Goal: Task Accomplishment & Management: Complete application form

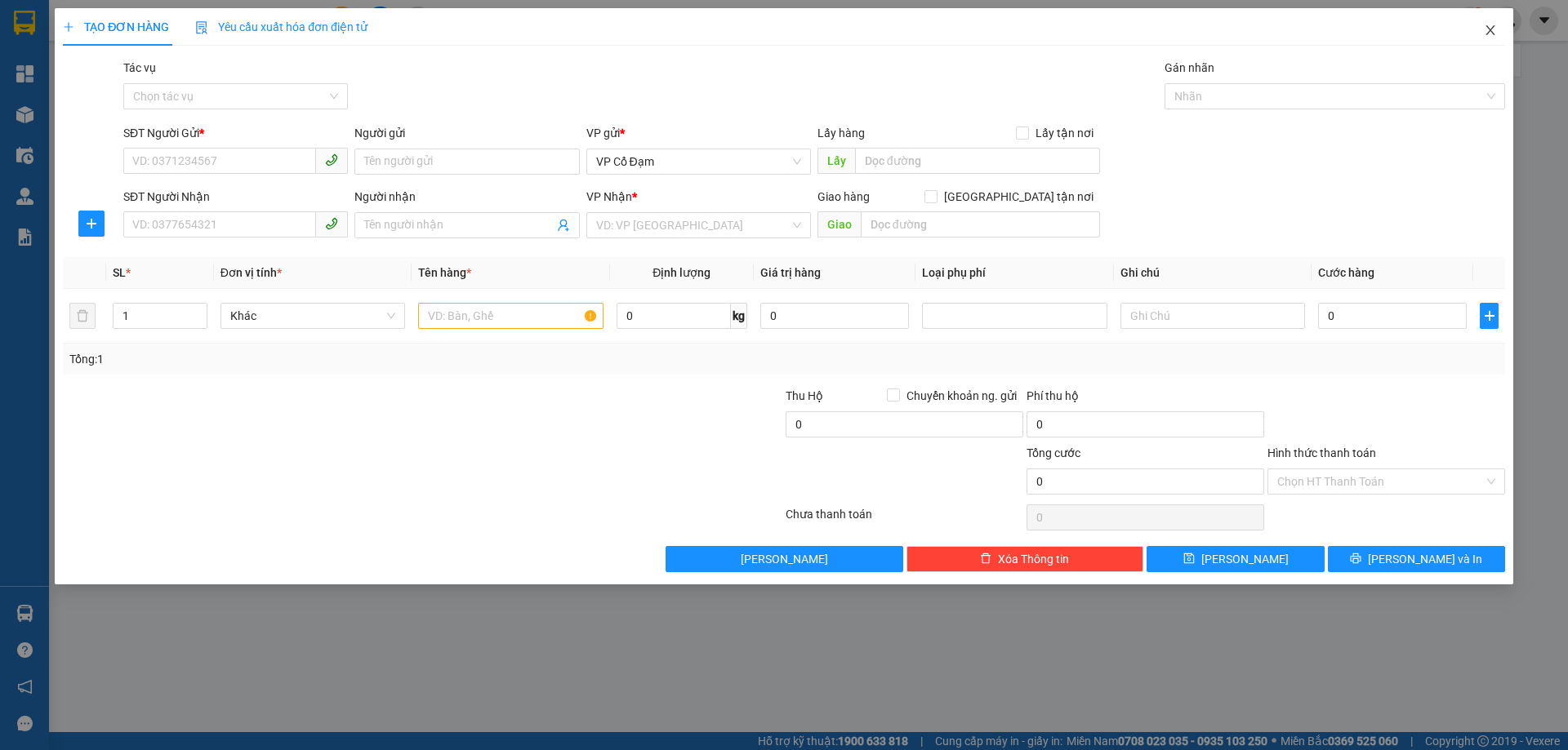
click at [1489, 25] on icon "close" at bounding box center [1490, 30] width 13 height 13
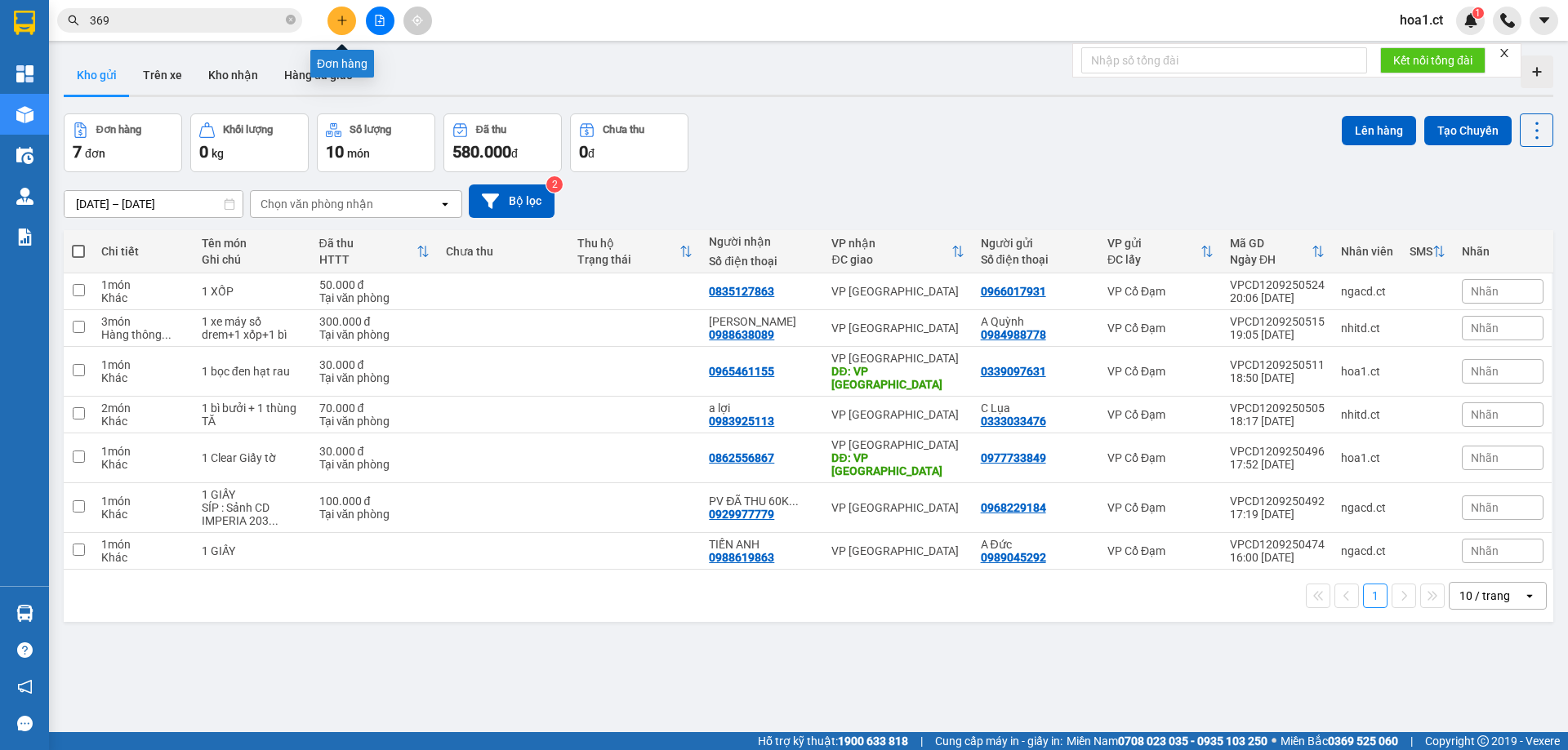
click at [339, 26] on button at bounding box center [341, 21] width 28 height 28
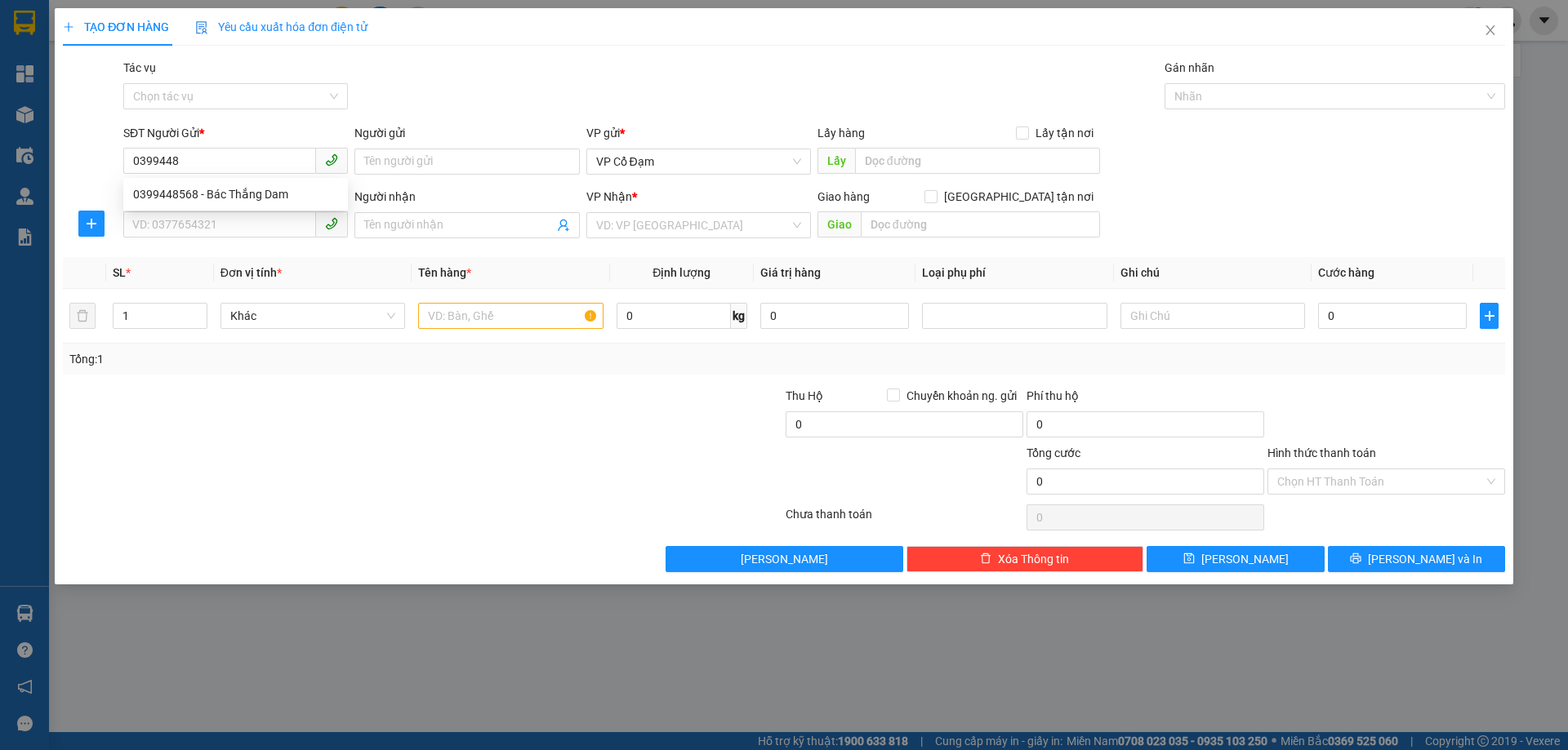
click at [285, 208] on div "0399448568 0399448568 - Bác Thắng Dam" at bounding box center [235, 194] width 224 height 33
click at [270, 160] on input "0399448" at bounding box center [219, 161] width 193 height 26
click at [264, 193] on div "0399448568 - Bác Thắng Dam" at bounding box center [236, 194] width 205 height 18
type input "0399448568"
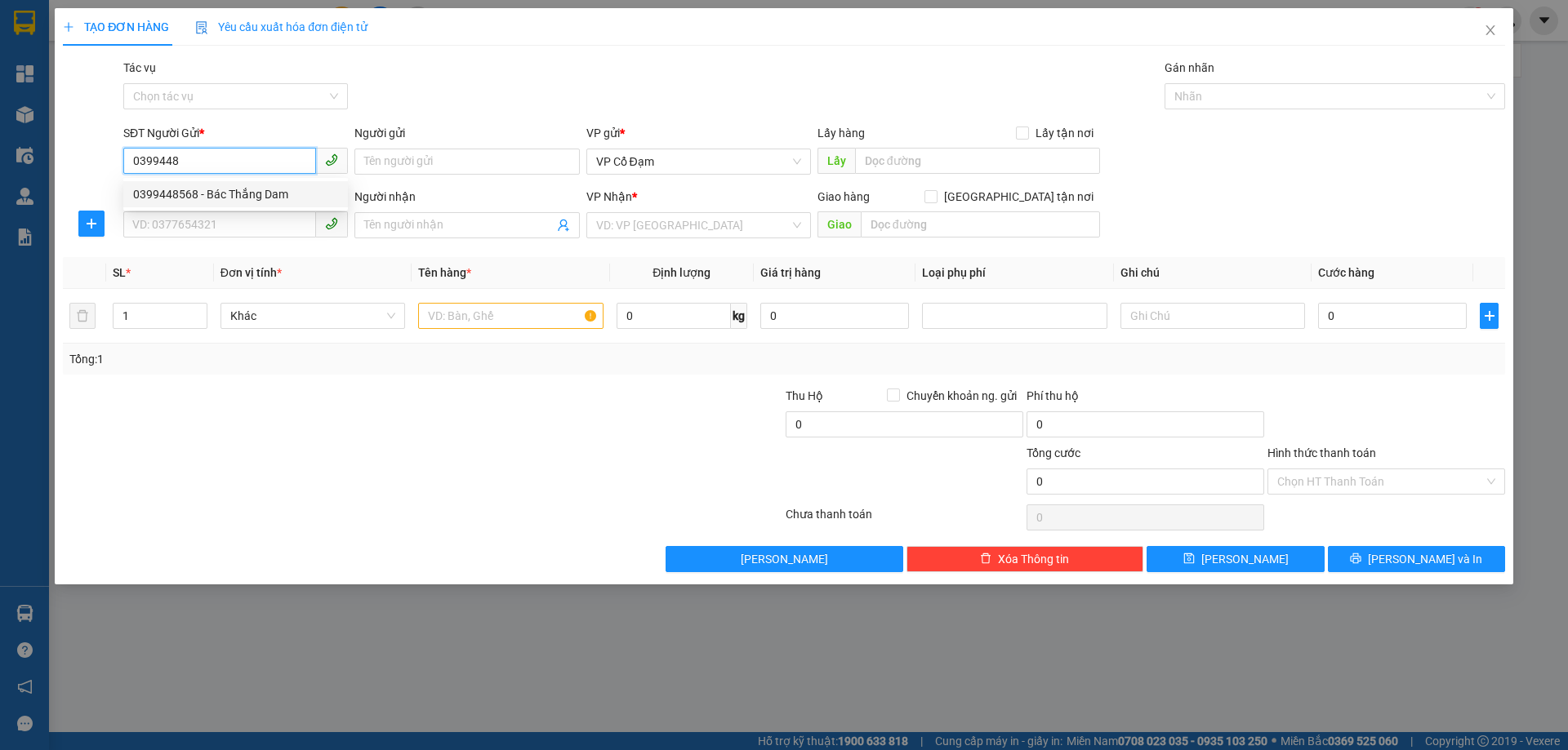
type input "Bác Thắng Dam"
type input "0399448568"
type input "Bác Thắng Dam"
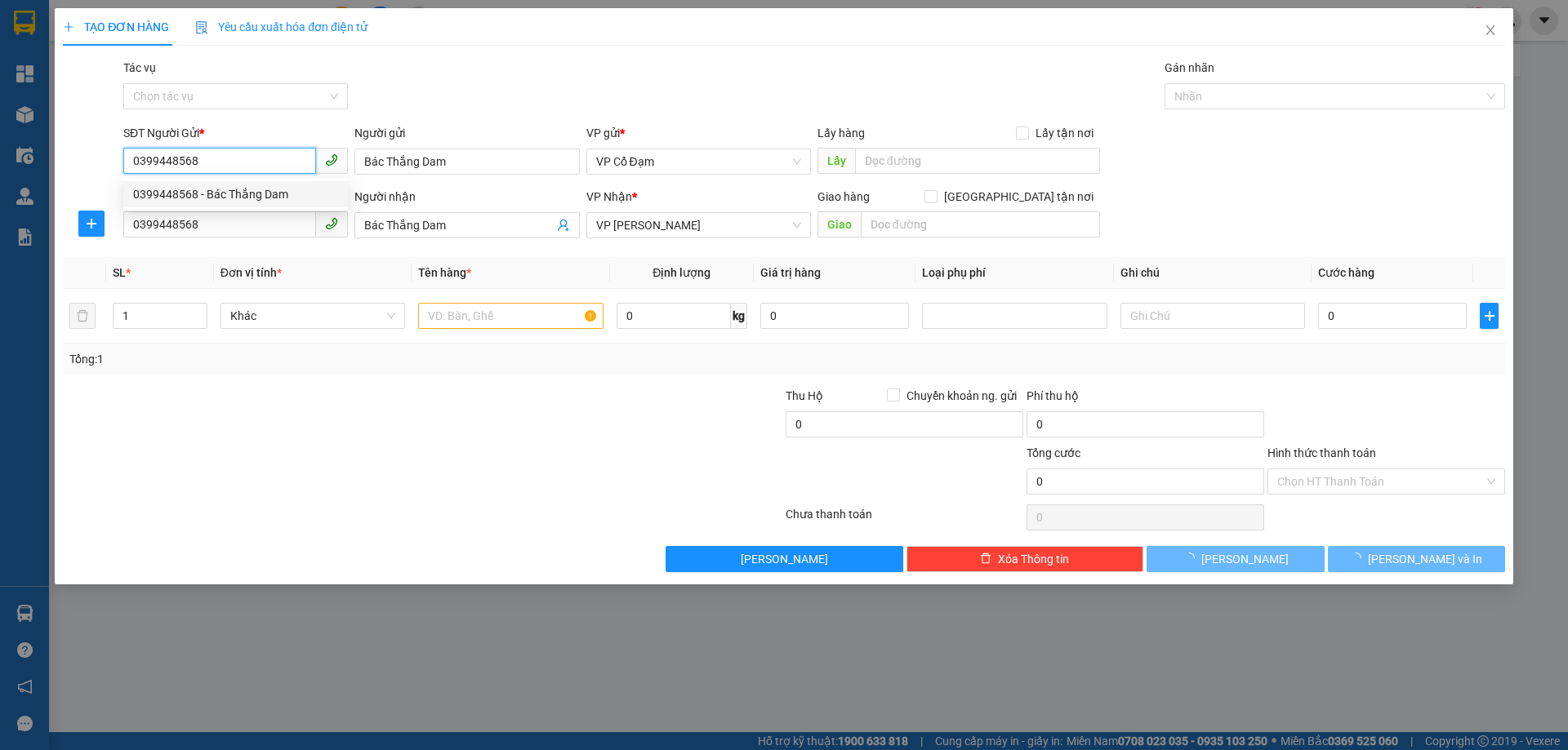
type input "40.000"
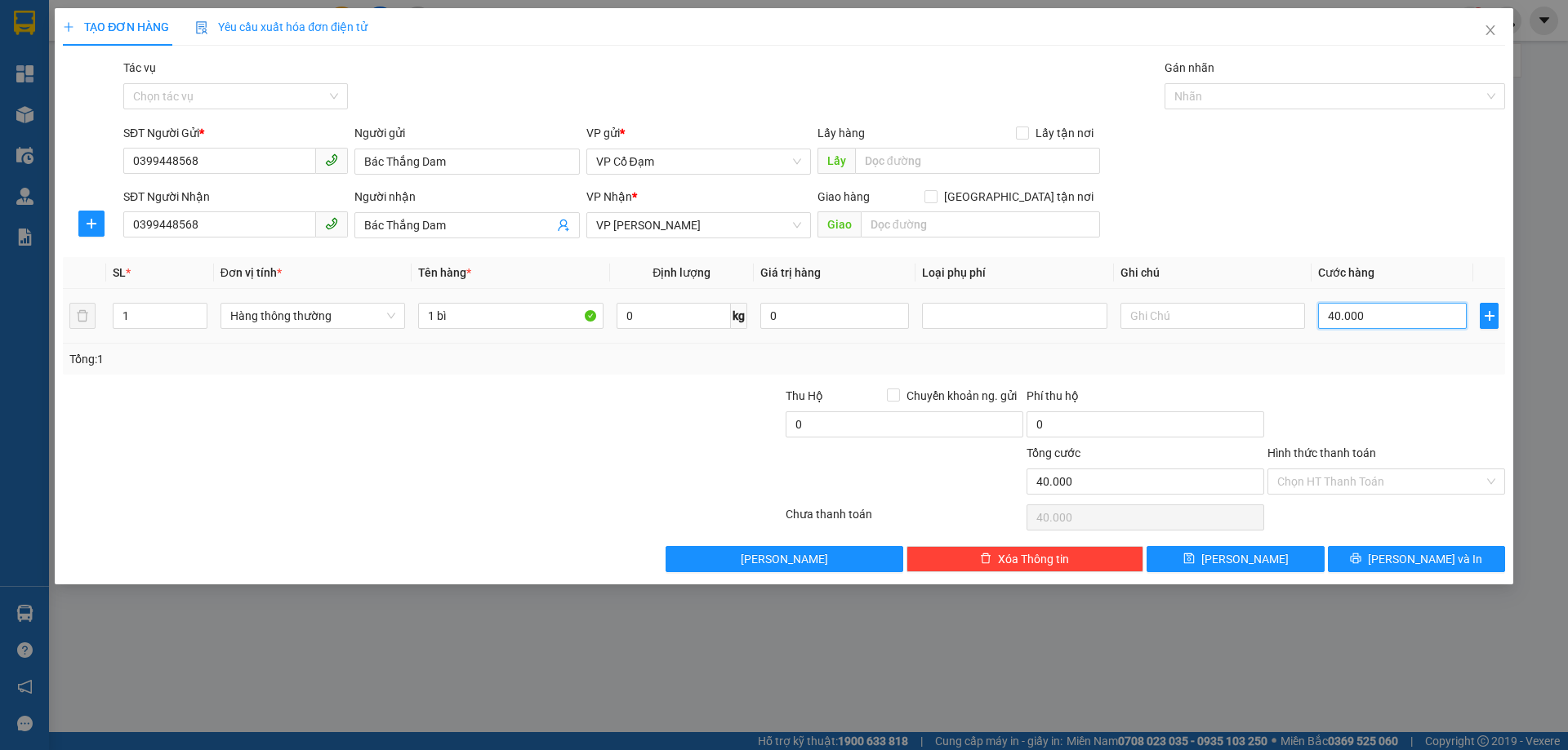
click at [1380, 314] on input "40.000" at bounding box center [1392, 315] width 149 height 26
type input "5"
type input "50"
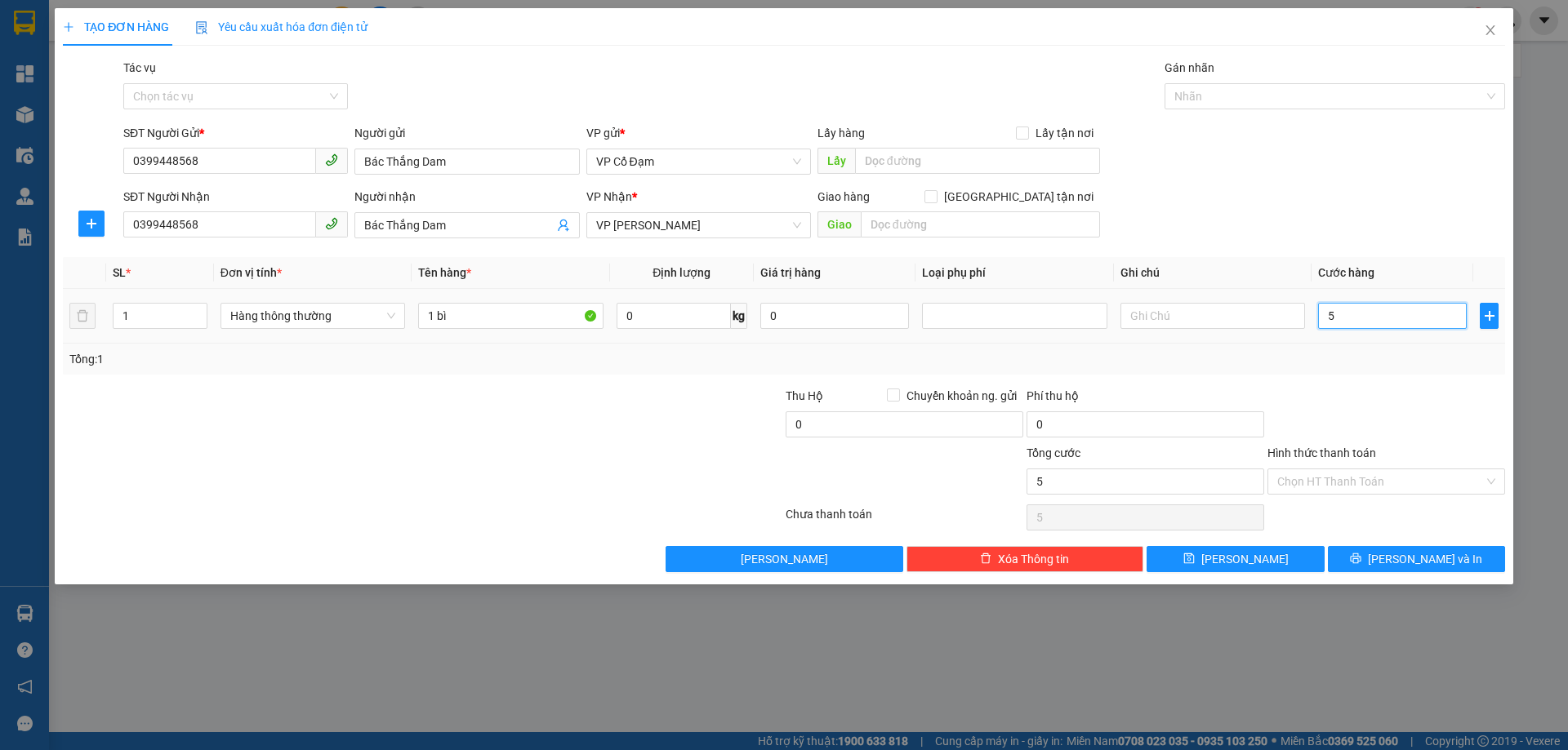
type input "50"
type input "50.000"
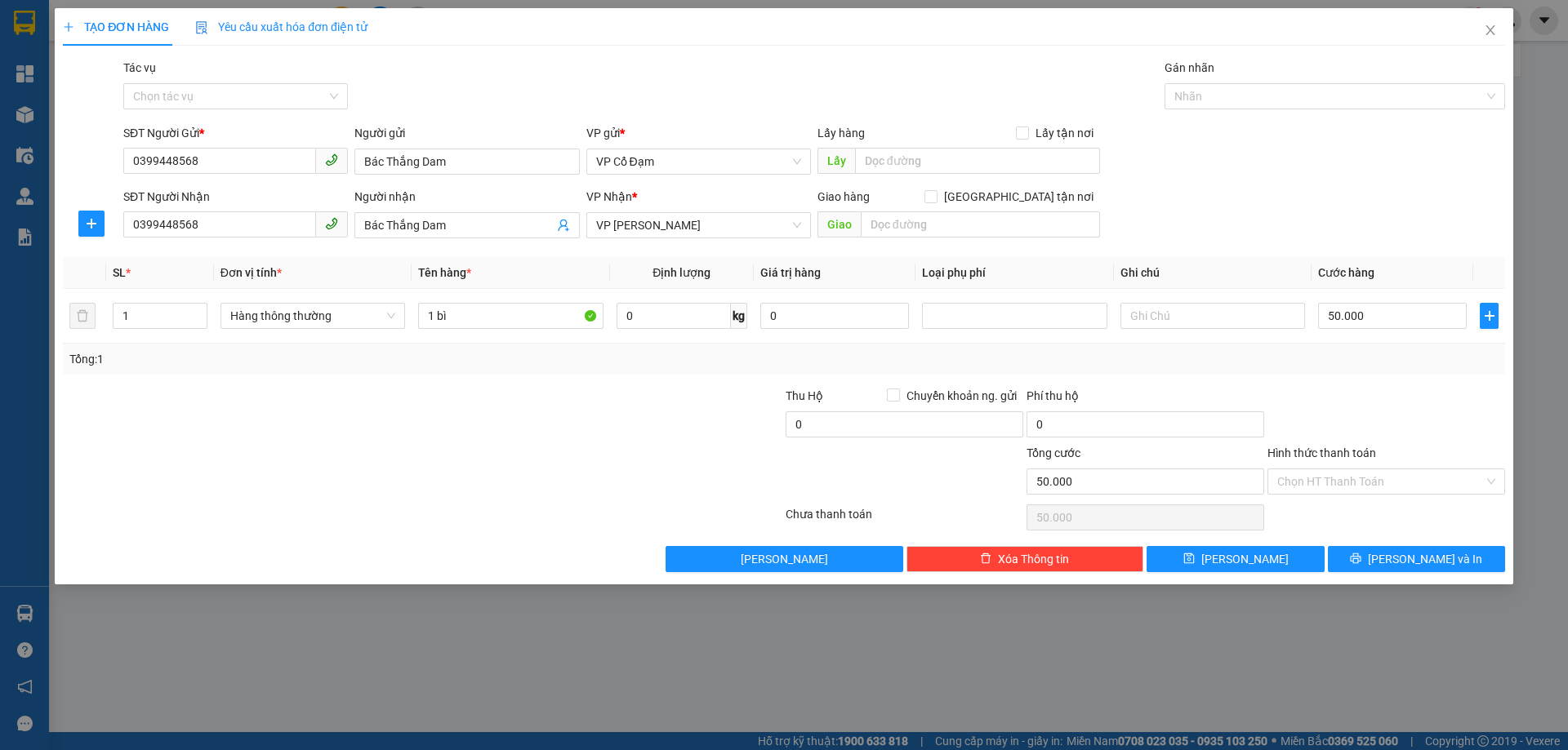
click at [1424, 168] on div "SĐT Người Gửi * 0399448568 Người gửi Bác Thắng Dam VP gửi * VP Cổ Đạm Lấy hàng …" at bounding box center [814, 152] width 1388 height 57
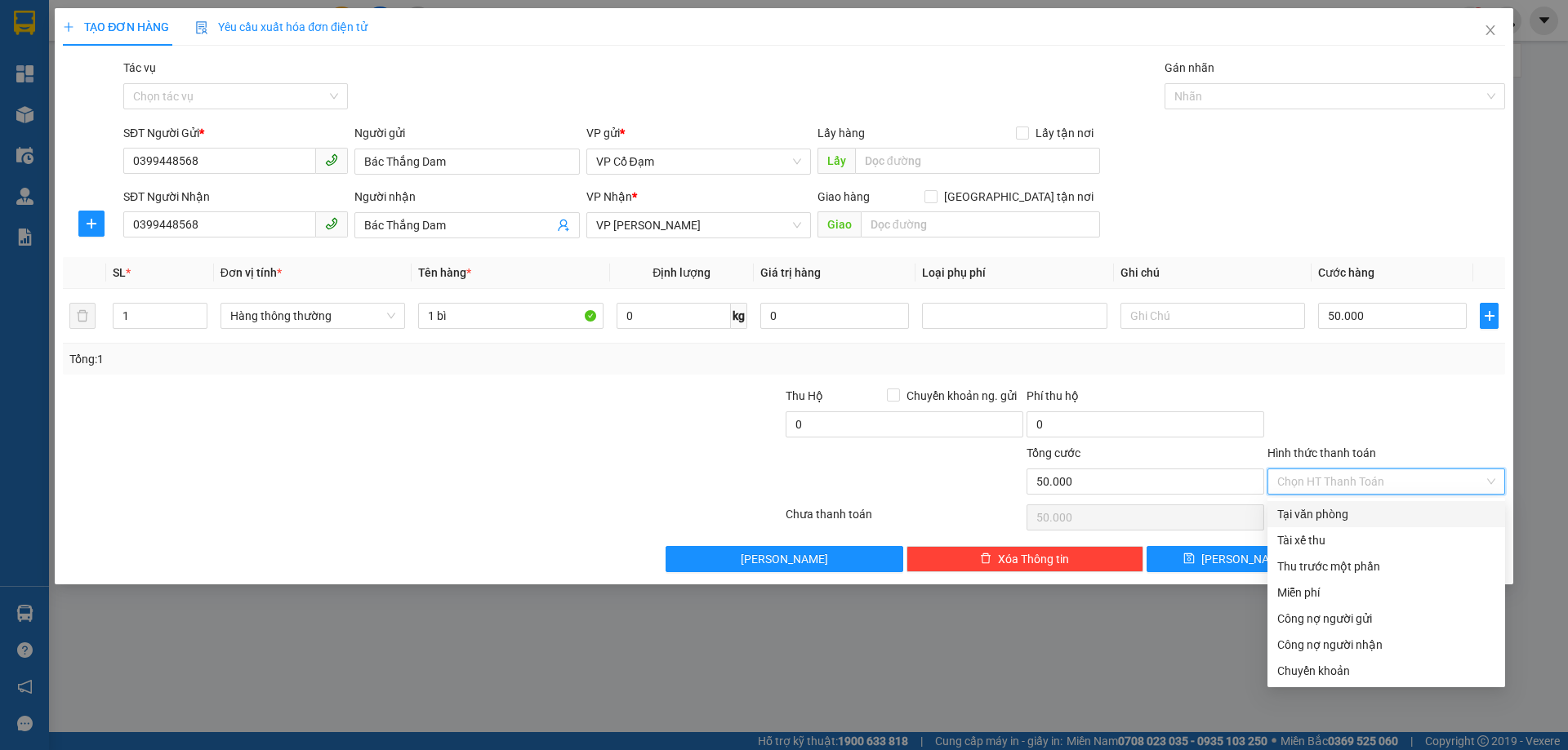
click at [1319, 484] on input "Hình thức thanh toán" at bounding box center [1381, 481] width 206 height 24
click at [1311, 513] on div "Tại văn phòng" at bounding box center [1387, 514] width 218 height 18
type input "0"
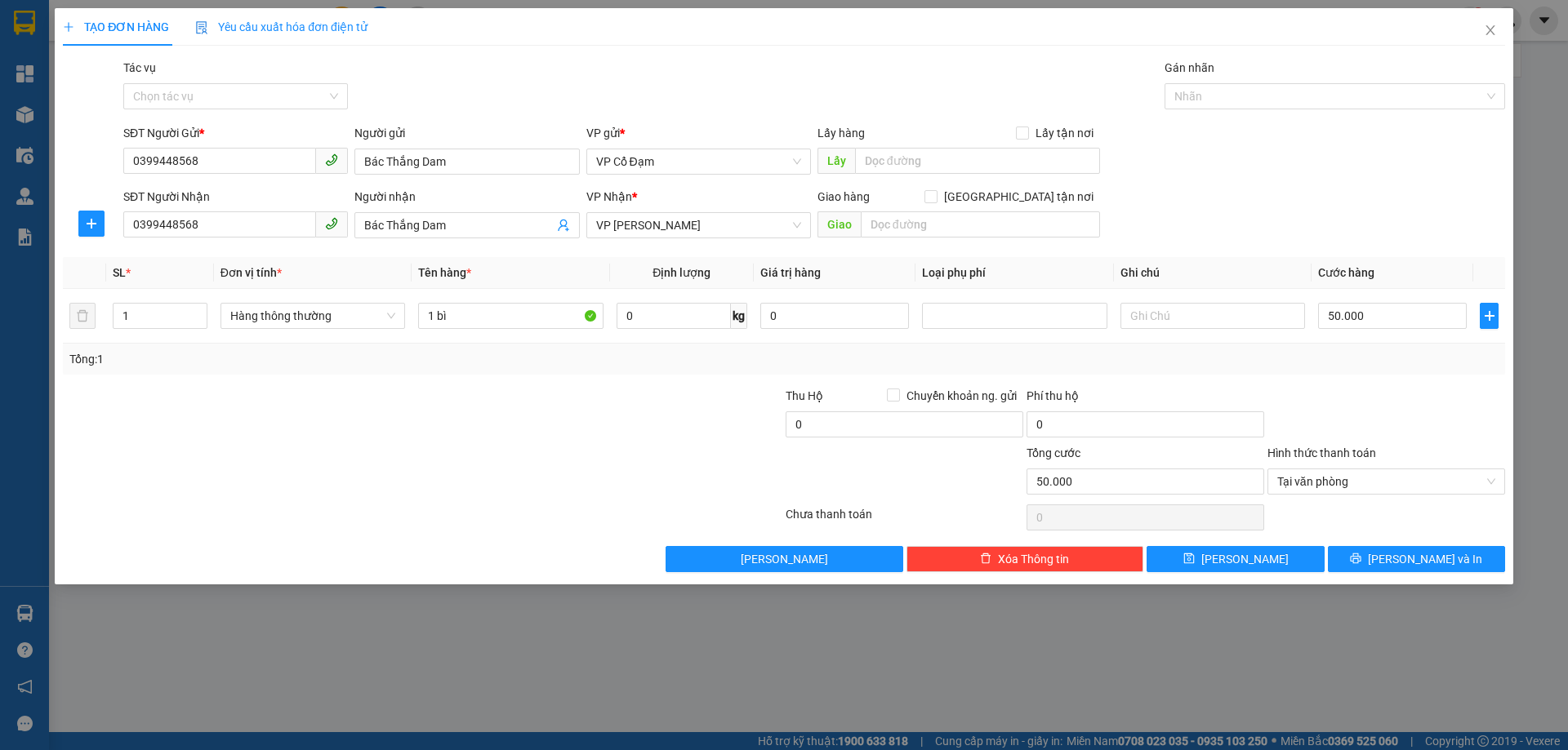
click at [677, 465] on div at bounding box center [664, 473] width 241 height 57
click at [1266, 562] on button "[PERSON_NAME]" at bounding box center [1235, 558] width 177 height 26
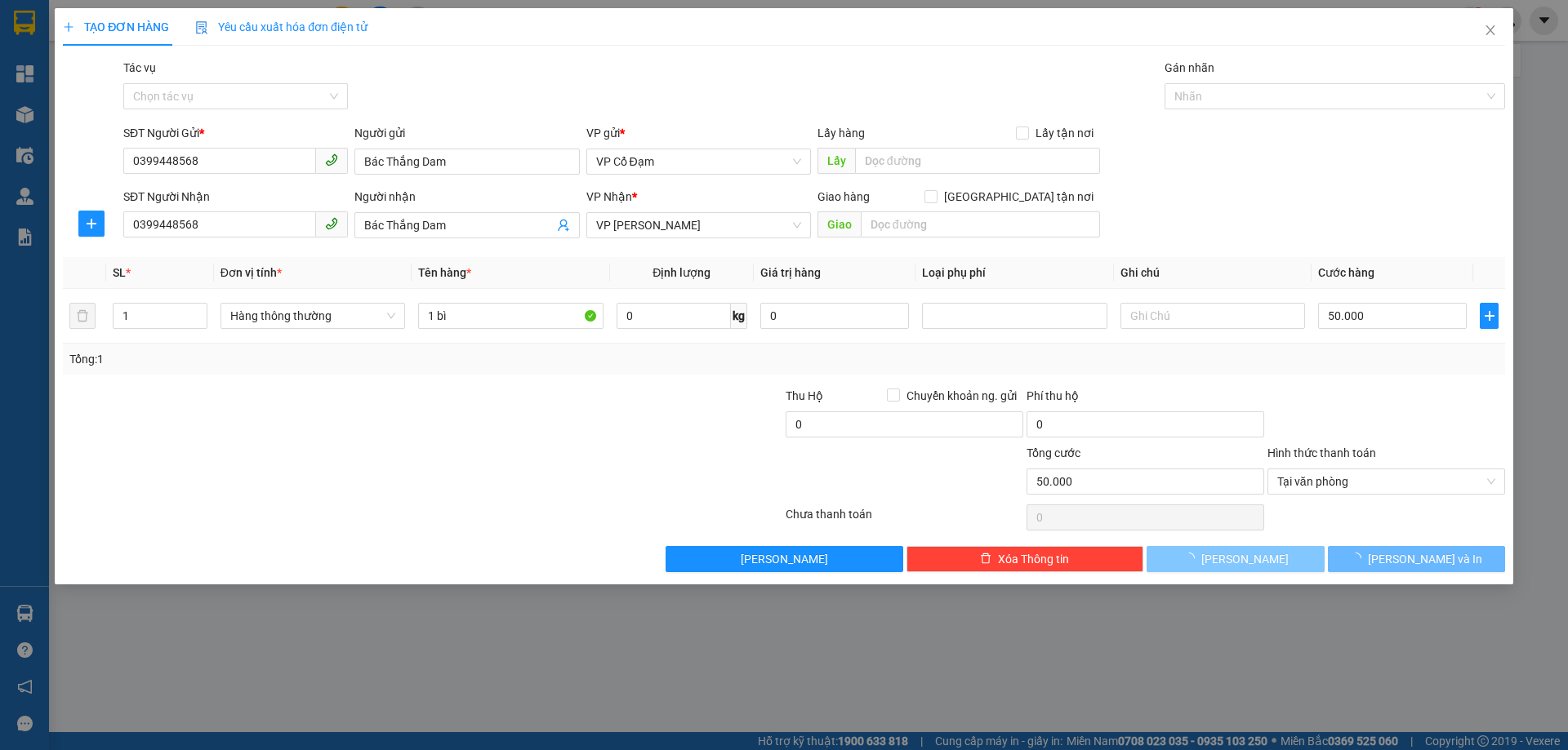
type input "0"
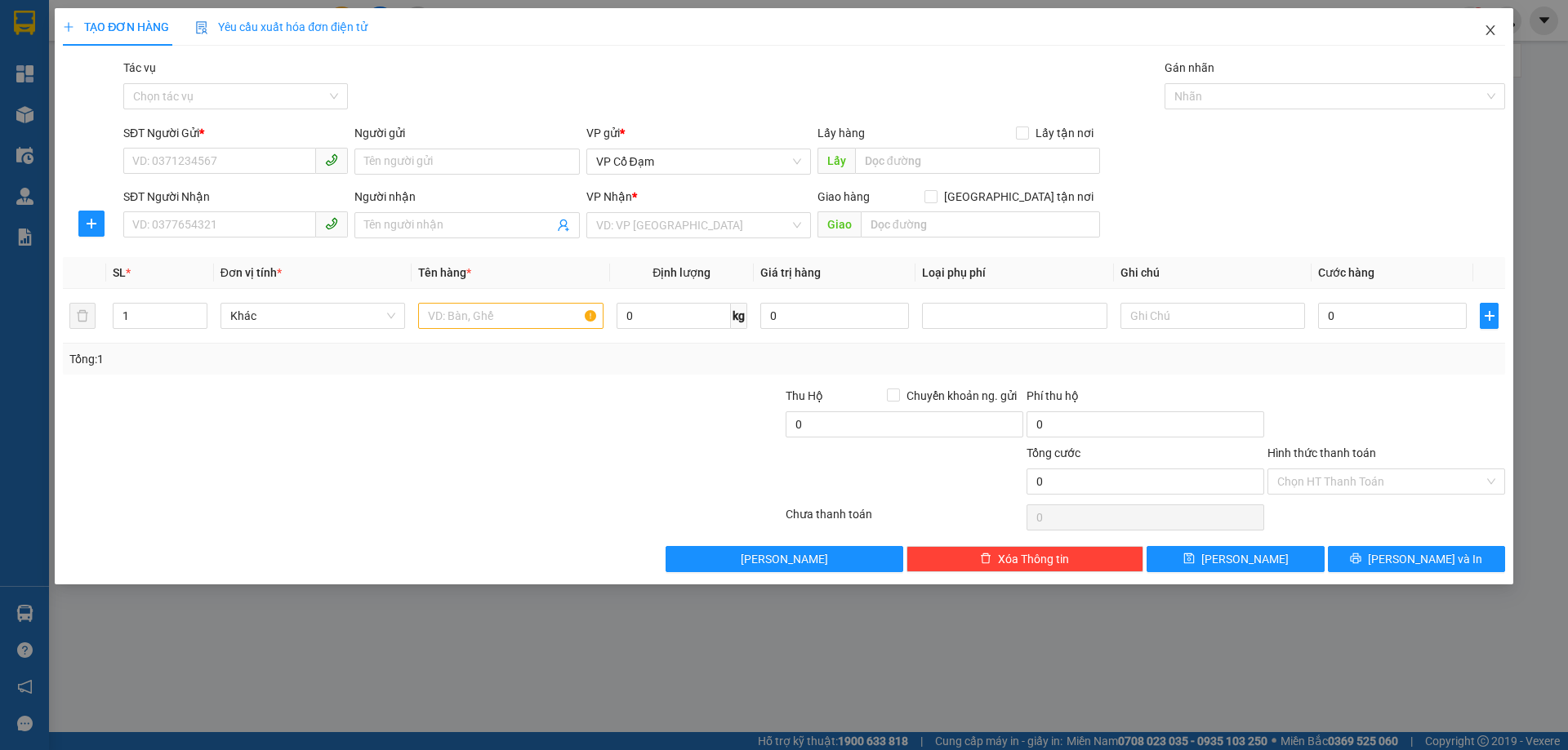
click at [1490, 26] on icon "close" at bounding box center [1490, 30] width 13 height 13
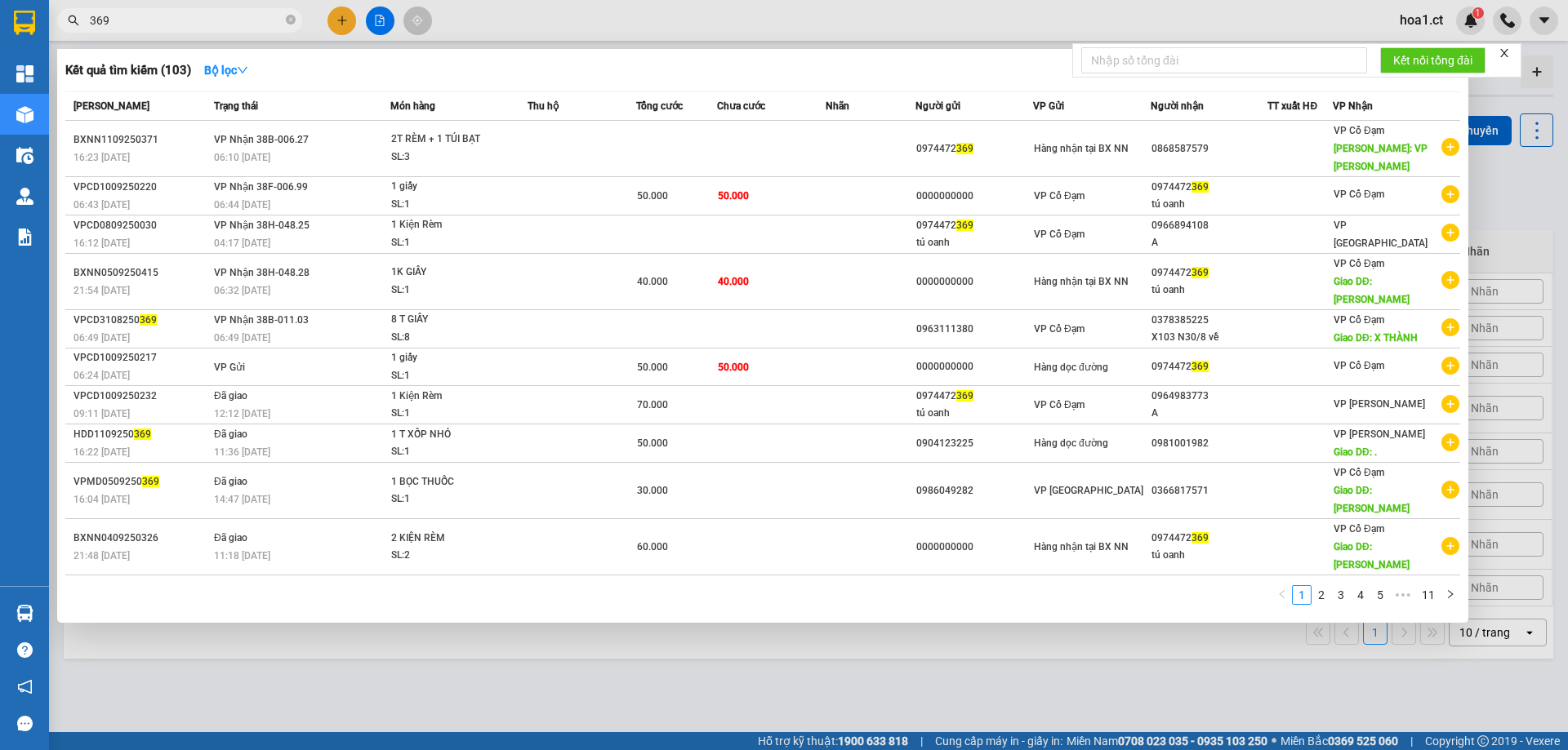
click at [169, 19] on input "369" at bounding box center [186, 20] width 193 height 18
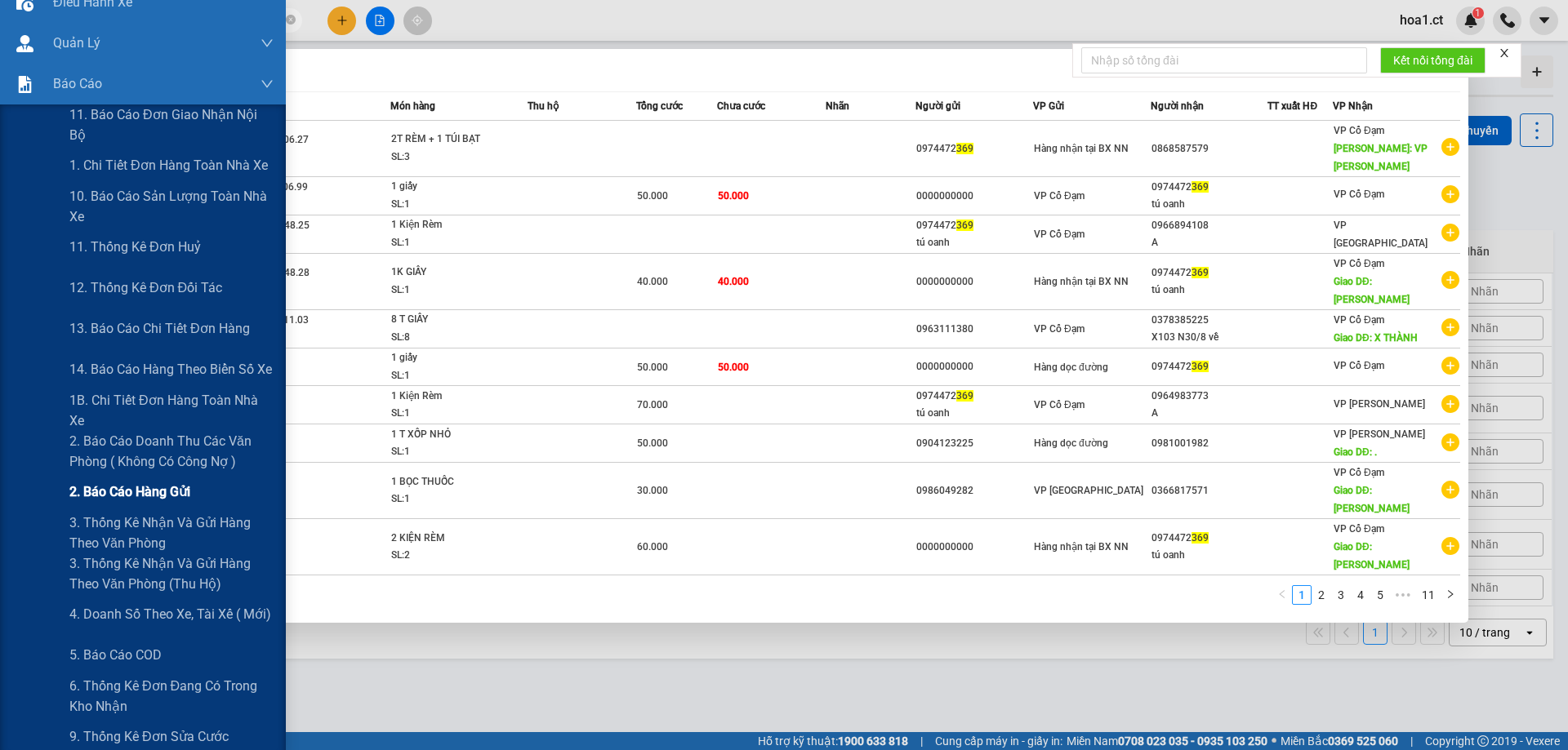
scroll to position [163, 0]
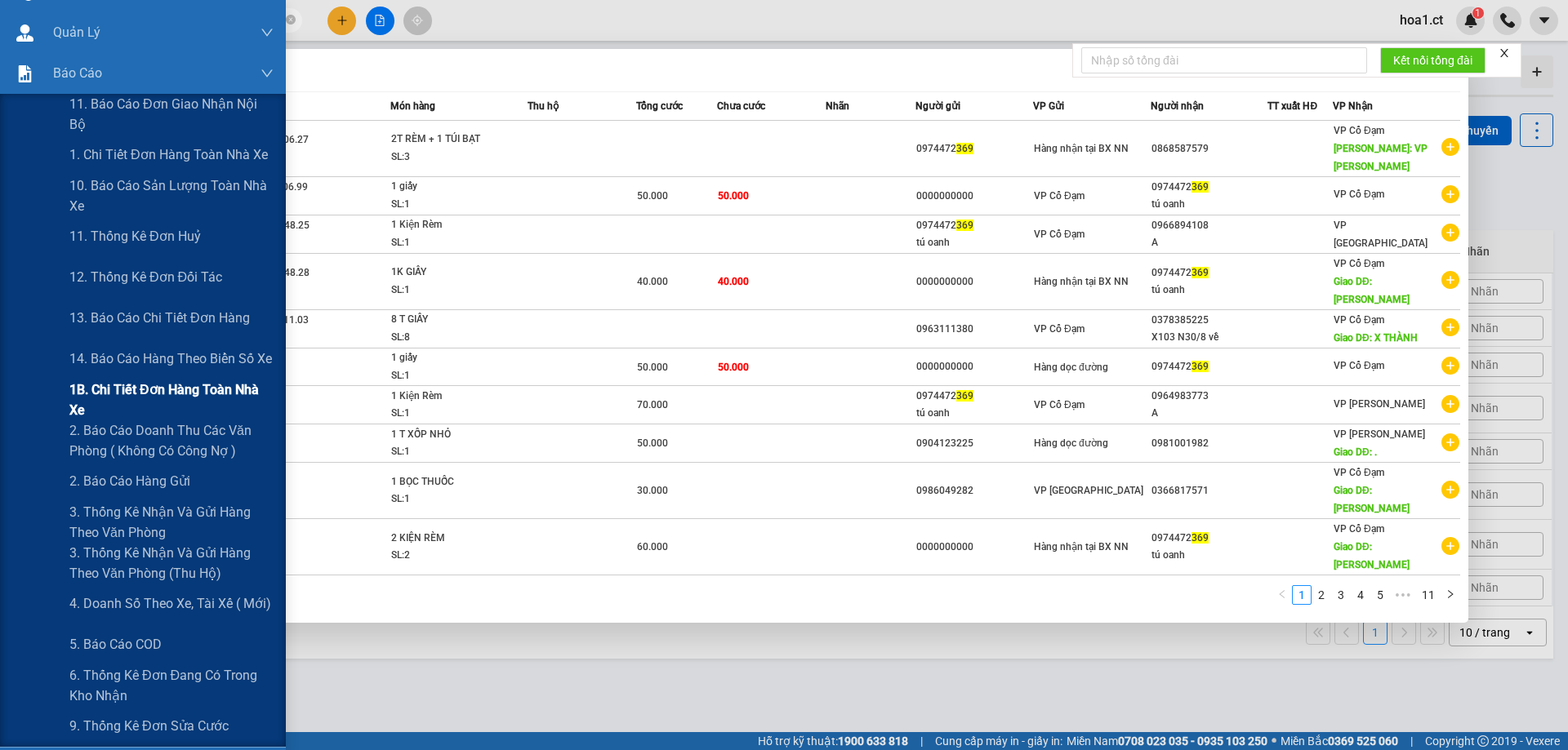
click at [121, 397] on span "1B. Chi tiết đơn hàng toàn nhà xe" at bounding box center [171, 399] width 204 height 40
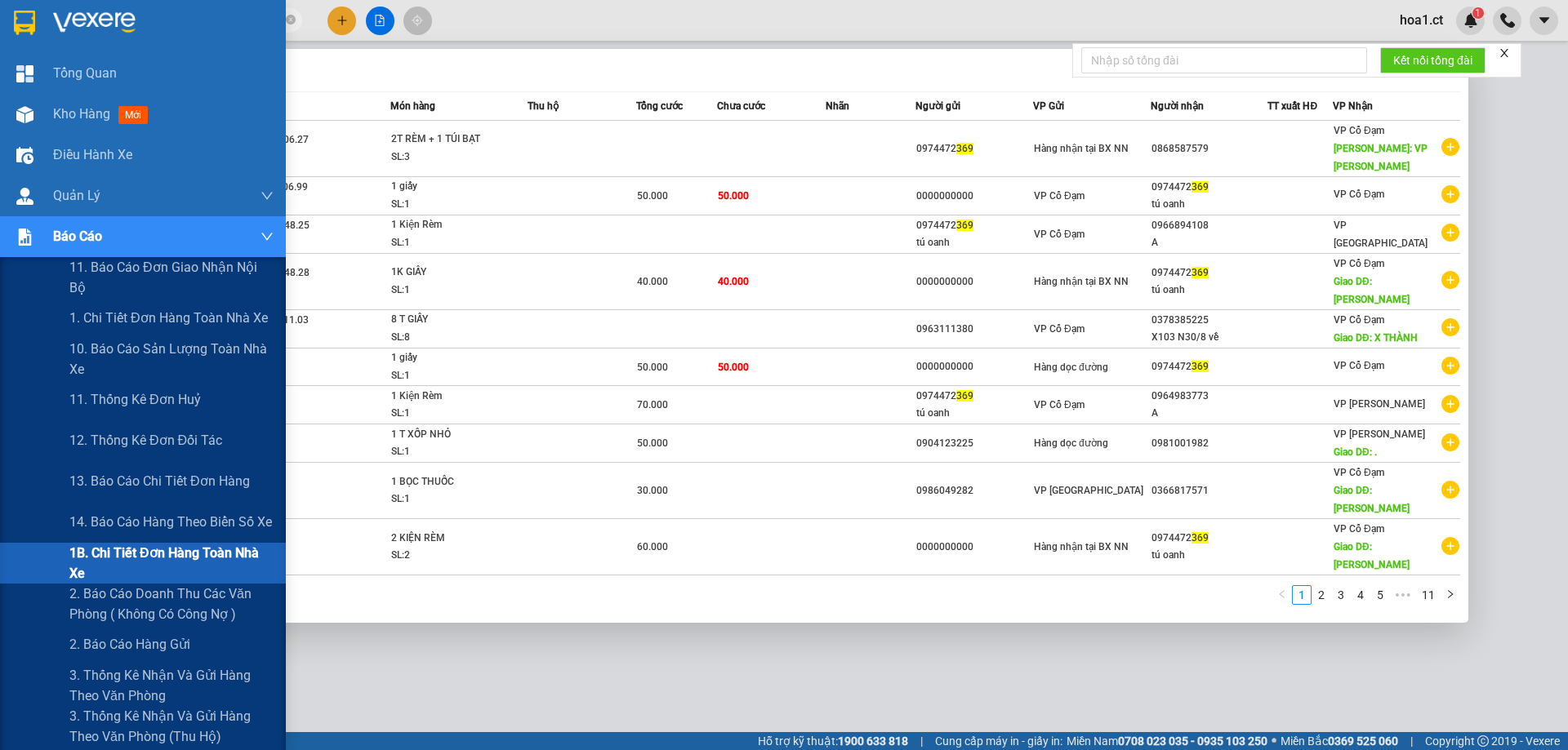
scroll to position [163, 0]
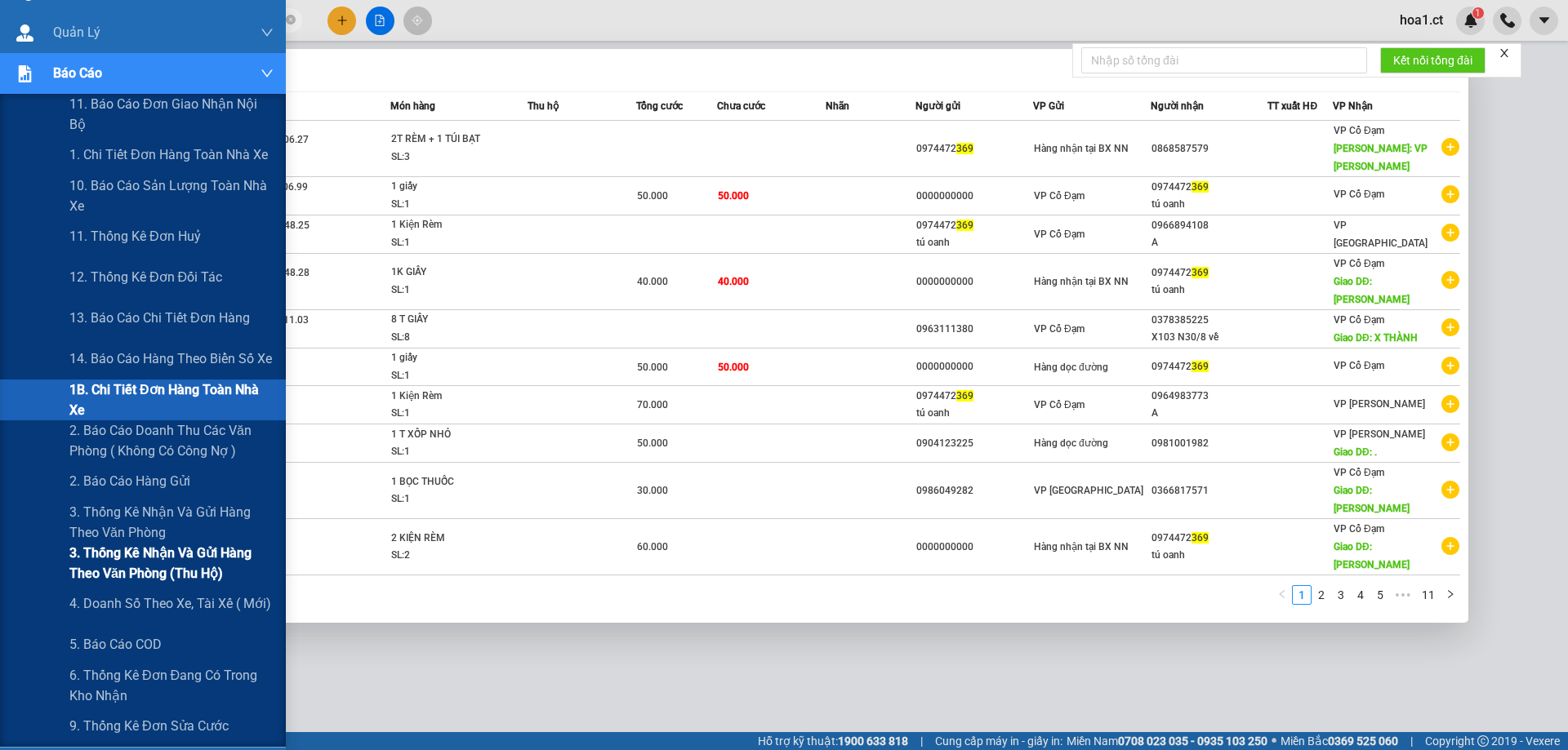
click at [144, 553] on span "3. Thống kê nhận và gửi hàng theo văn phòng (thu hộ)" at bounding box center [171, 563] width 204 height 40
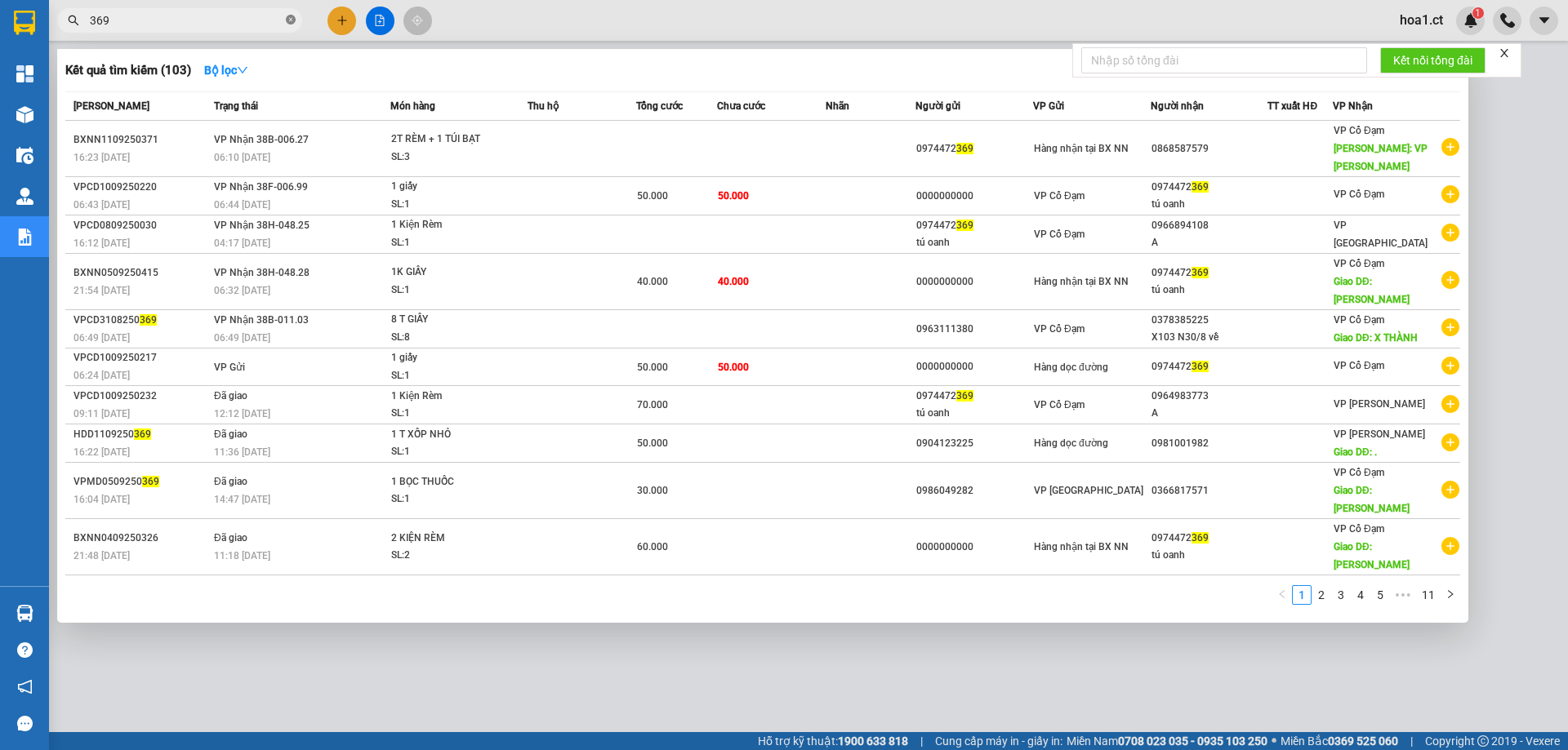
click at [291, 16] on icon "close-circle" at bounding box center [290, 19] width 9 height 9
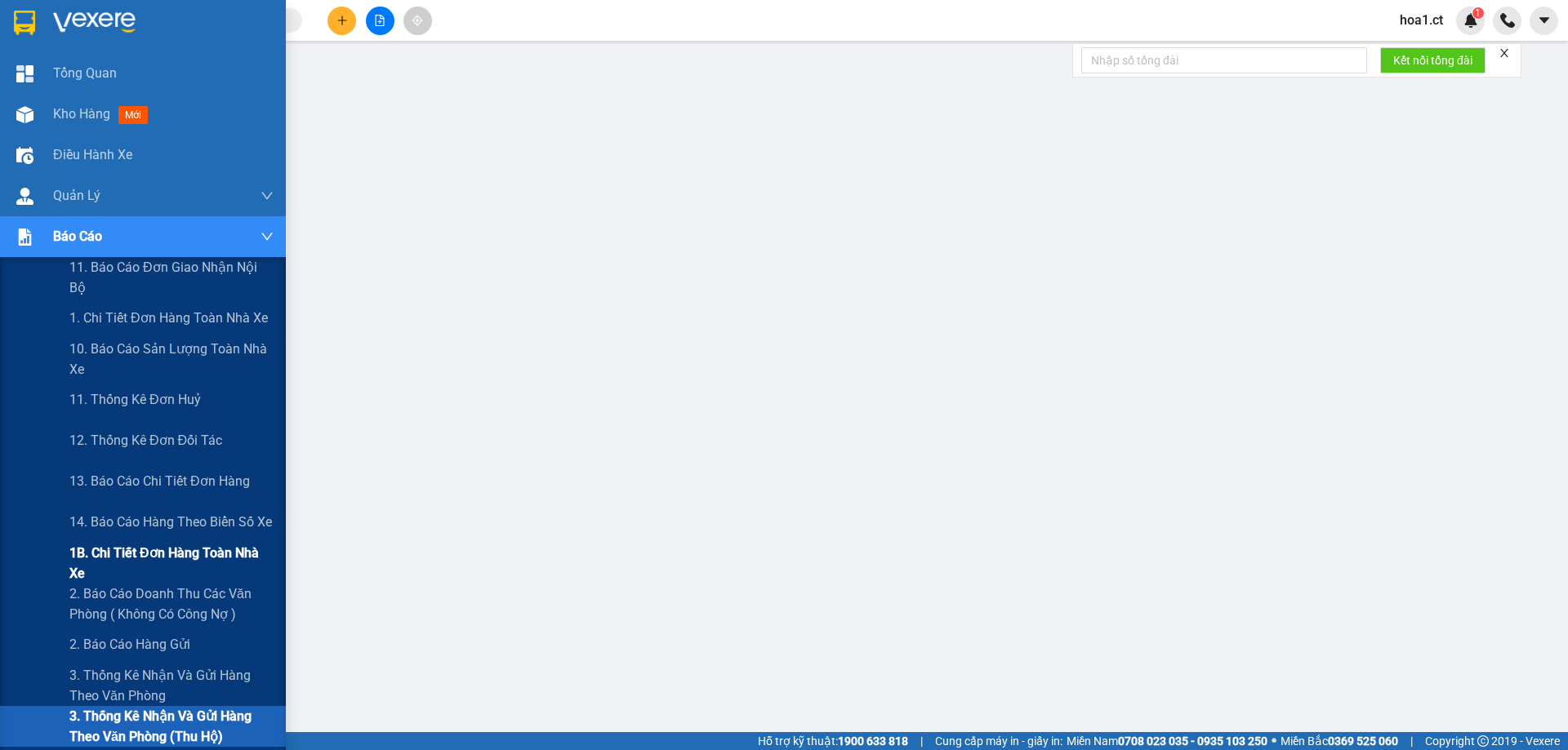
click at [120, 553] on span "1B. Chi tiết đơn hàng toàn nhà xe" at bounding box center [171, 563] width 204 height 40
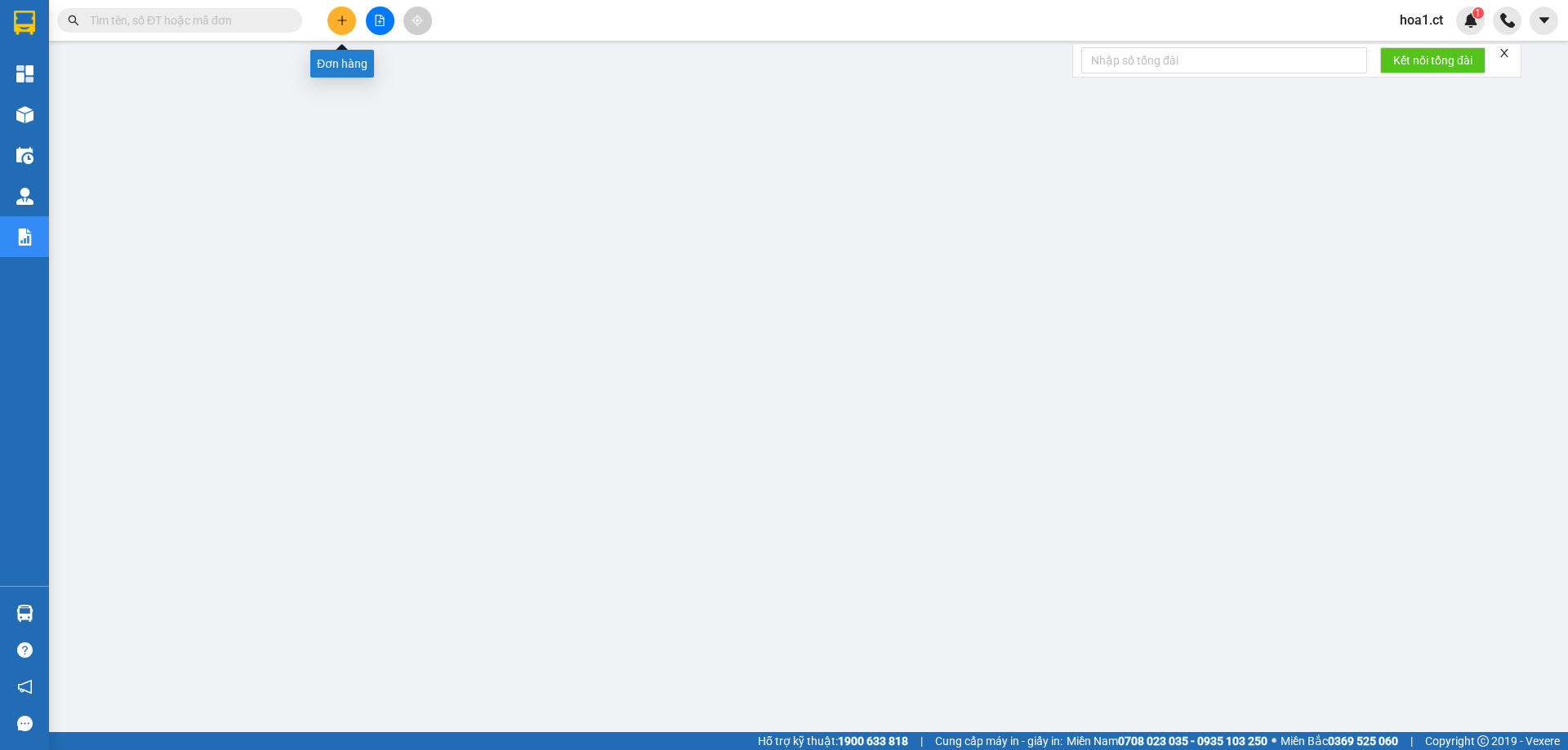
click at [337, 24] on icon "plus" at bounding box center [341, 20] width 11 height 11
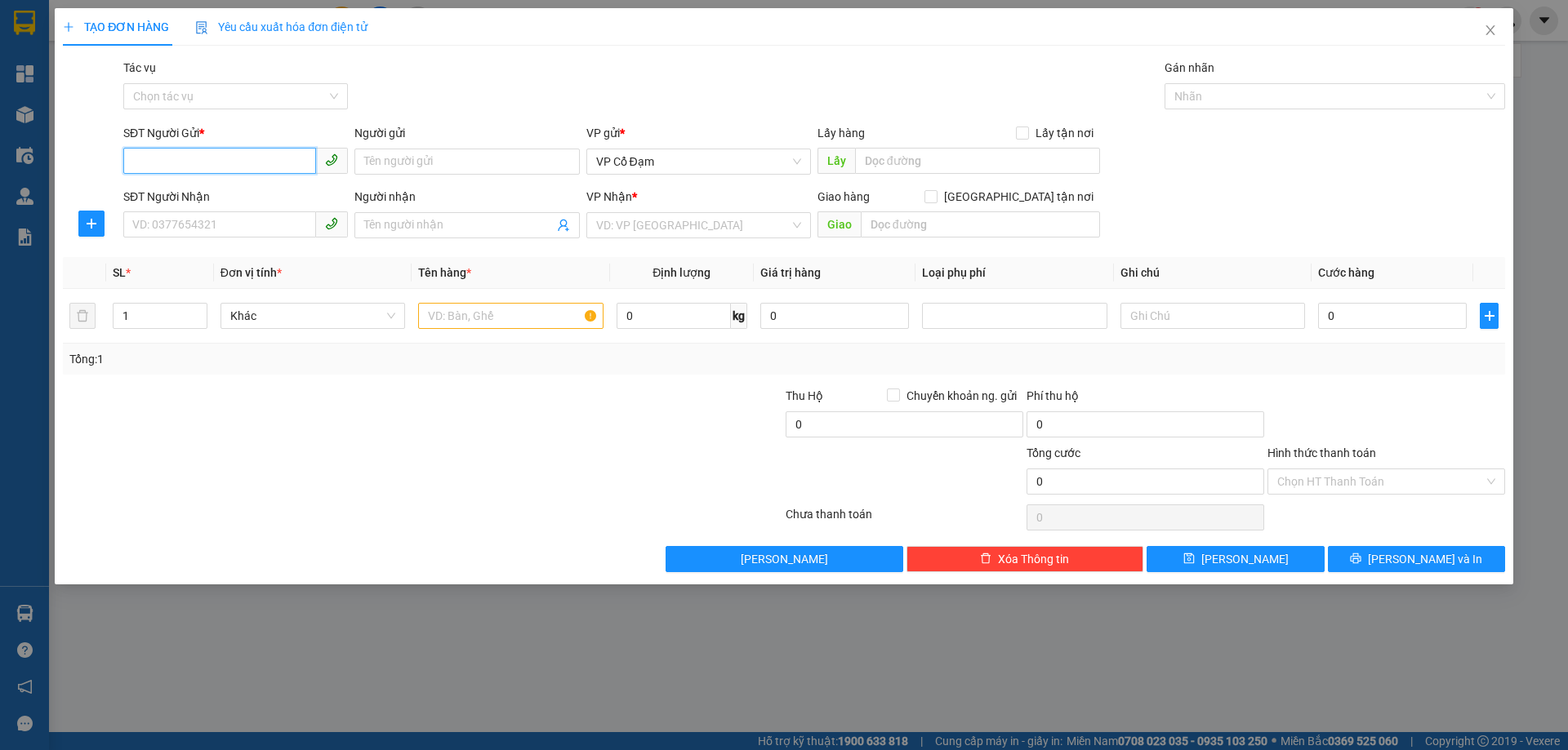
click at [206, 154] on input "SĐT Người Gửi *" at bounding box center [219, 161] width 193 height 26
click at [174, 158] on input "0373765998" at bounding box center [219, 161] width 193 height 26
type input "0373765998"
click at [206, 226] on input "SĐT Người Nhận" at bounding box center [219, 224] width 193 height 26
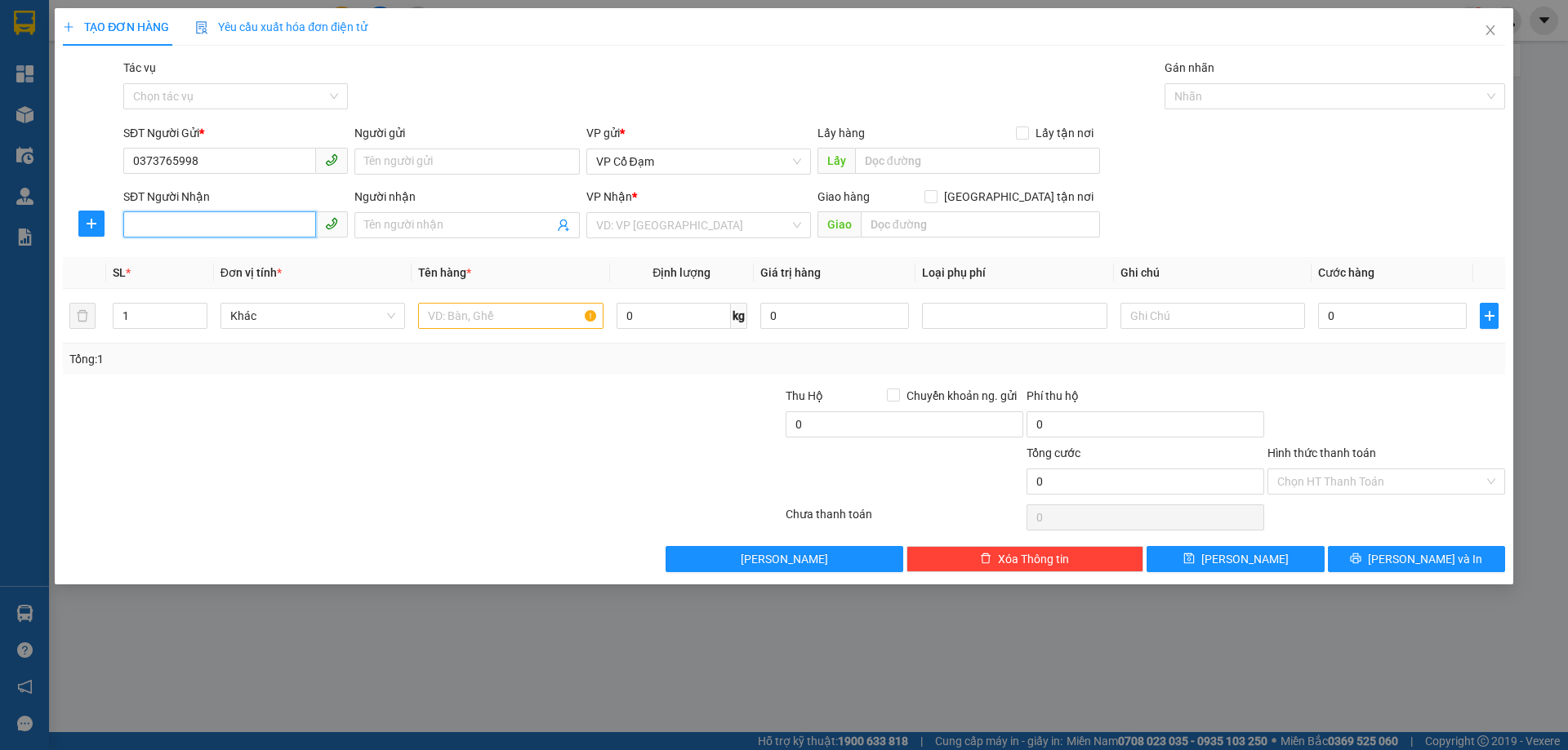
paste input "0373765998"
type input "0373765998"
click at [709, 222] on input "search" at bounding box center [692, 225] width 193 height 24
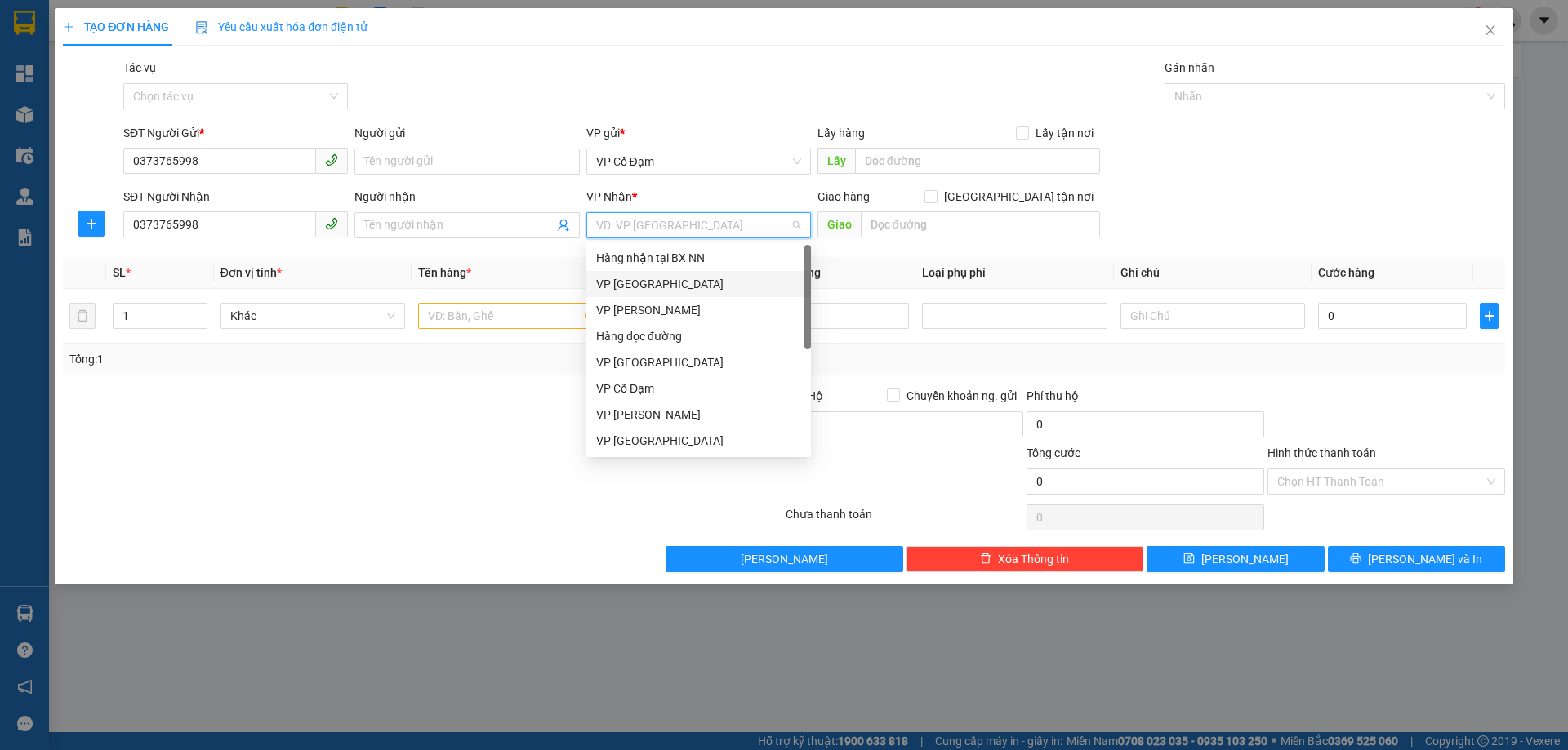
click at [694, 294] on div "VP [GEOGRAPHIC_DATA]" at bounding box center [698, 284] width 224 height 26
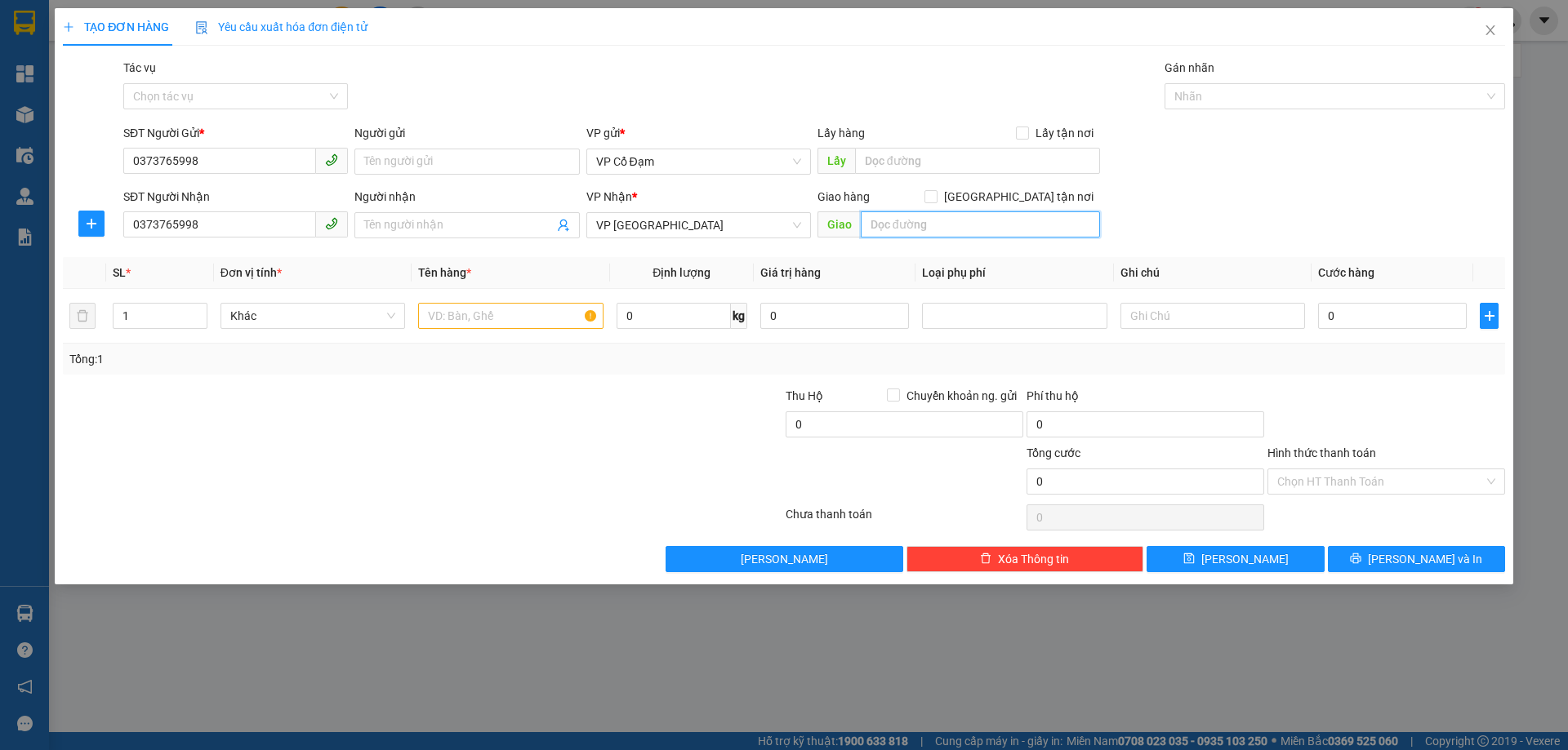
click at [966, 230] on input "text" at bounding box center [980, 224] width 239 height 26
type input "VP [GEOGRAPHIC_DATA]"
click at [1375, 315] on input "0" at bounding box center [1392, 315] width 149 height 26
type input "3"
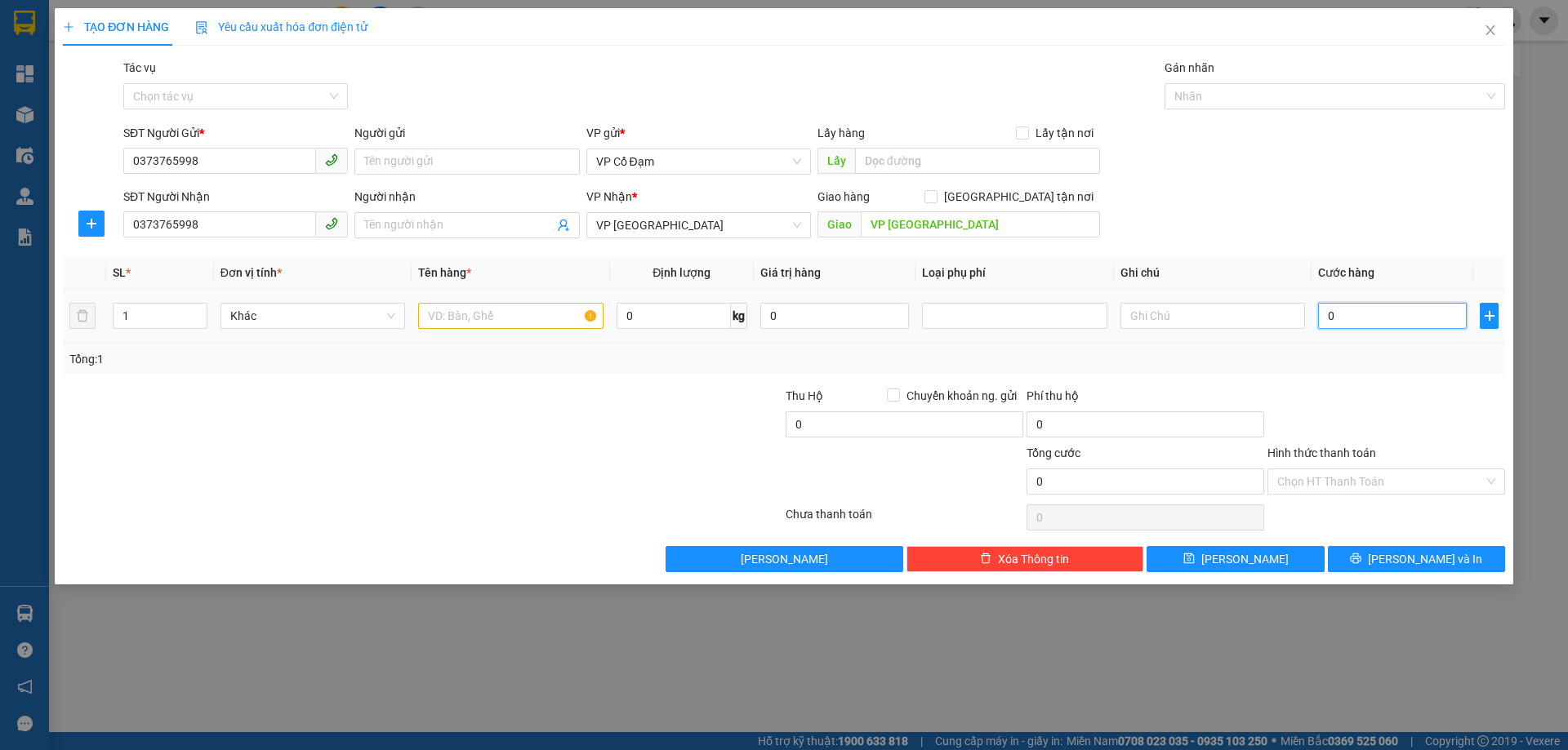
type input "3"
type input "30"
type input "30.000"
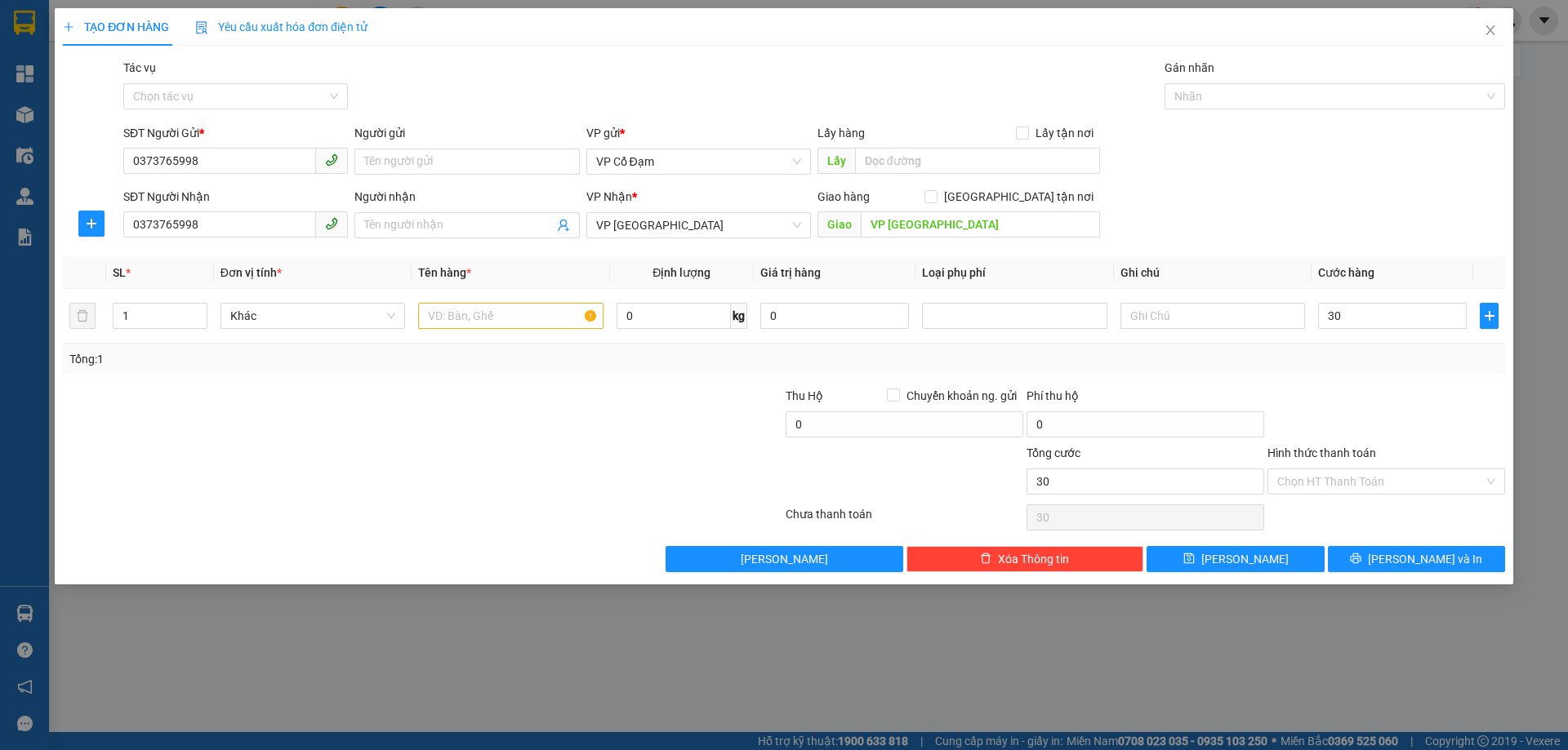
type input "30.000"
click at [1232, 195] on div "SĐT Người Nhận 0373765998 Người nhận Tên người nhận VP Nhận * VP [PERSON_NAME] …" at bounding box center [814, 216] width 1388 height 57
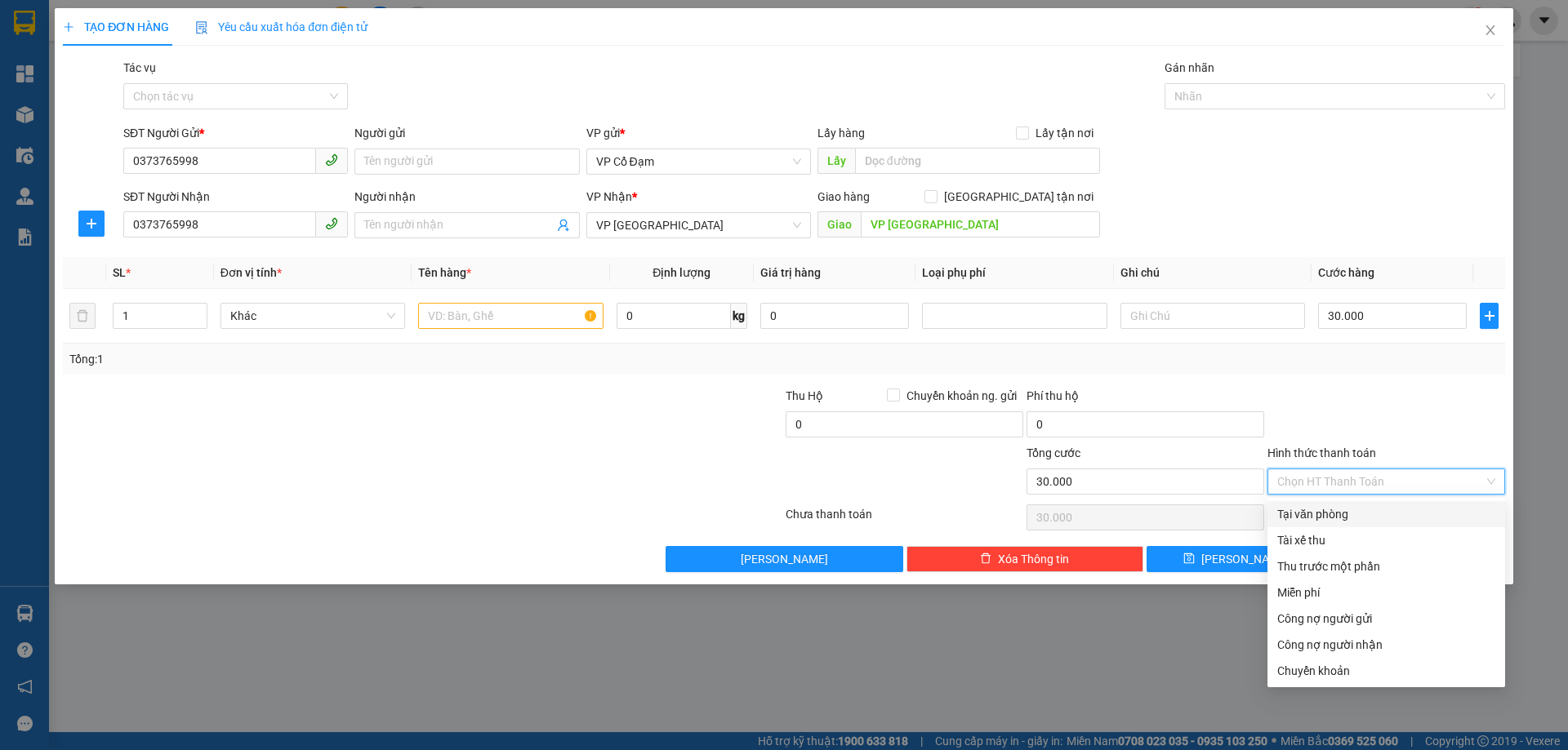
click at [1340, 478] on input "Hình thức thanh toán" at bounding box center [1381, 481] width 206 height 24
click at [1338, 519] on div "Tại văn phòng" at bounding box center [1387, 514] width 218 height 18
type input "0"
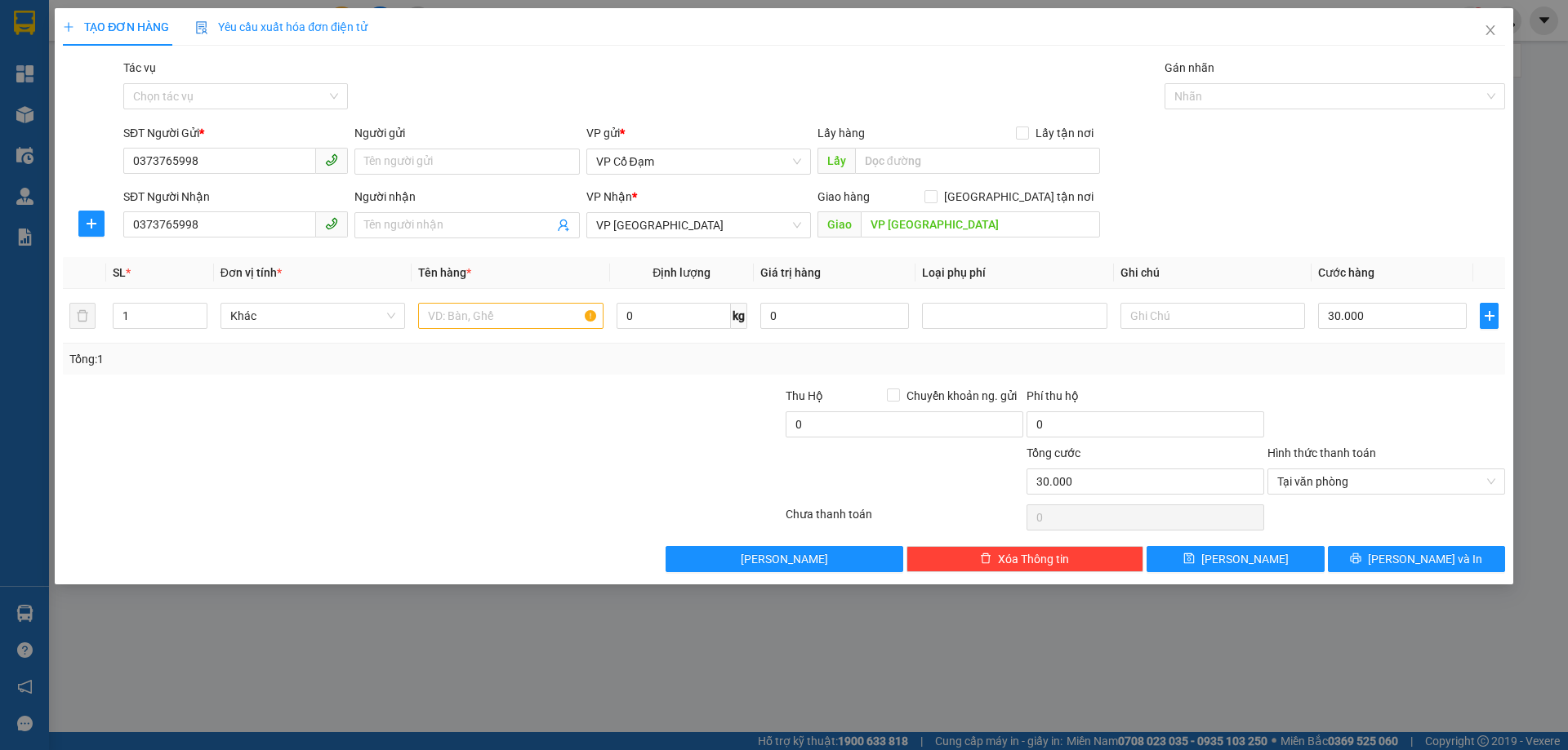
click at [1297, 178] on div "SĐT Người Gửi * 0373765998 Người gửi Tên người gửi VP gửi * VP Cổ Đạm Lấy hàng …" at bounding box center [814, 152] width 1388 height 57
click at [489, 312] on input "text" at bounding box center [510, 315] width 185 height 26
type input "1 bì gạo"
click at [143, 94] on input "Tác vụ" at bounding box center [230, 96] width 193 height 24
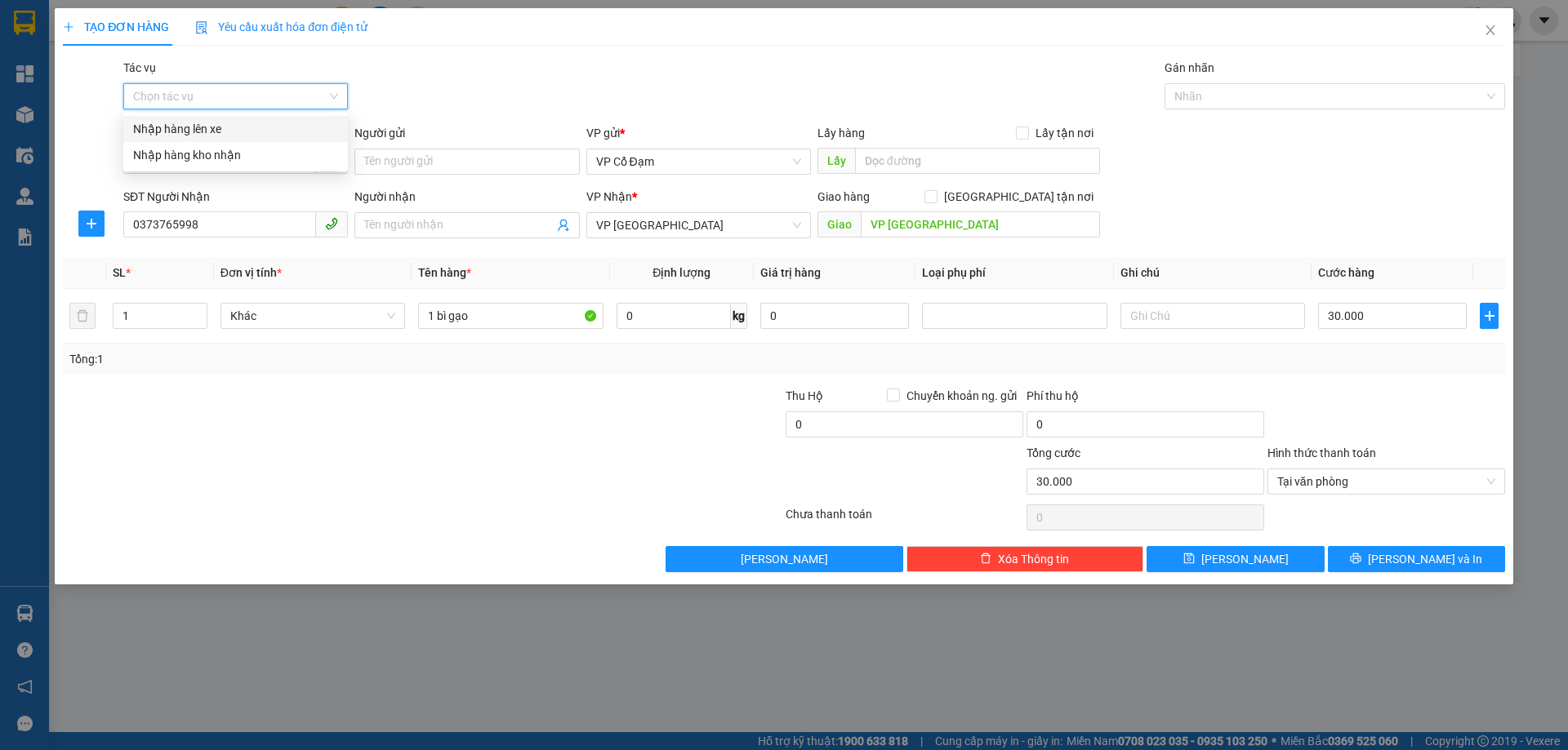
click at [223, 127] on div "Nhập hàng lên xe" at bounding box center [236, 129] width 205 height 18
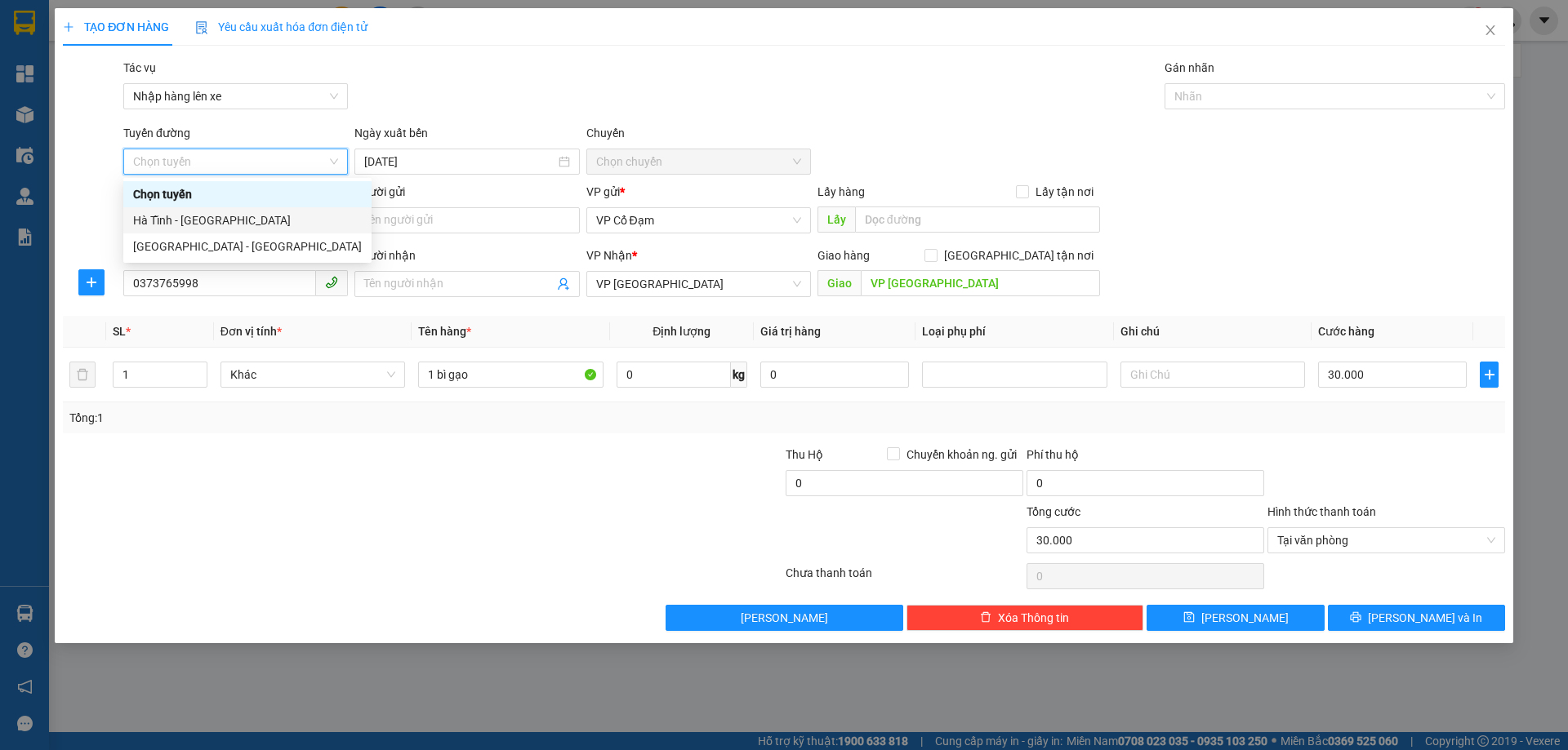
drag, startPoint x: 226, startPoint y: 227, endPoint x: 336, endPoint y: 193, distance: 115.1
click at [228, 225] on div "Hà Tĩnh - [GEOGRAPHIC_DATA]" at bounding box center [248, 220] width 229 height 18
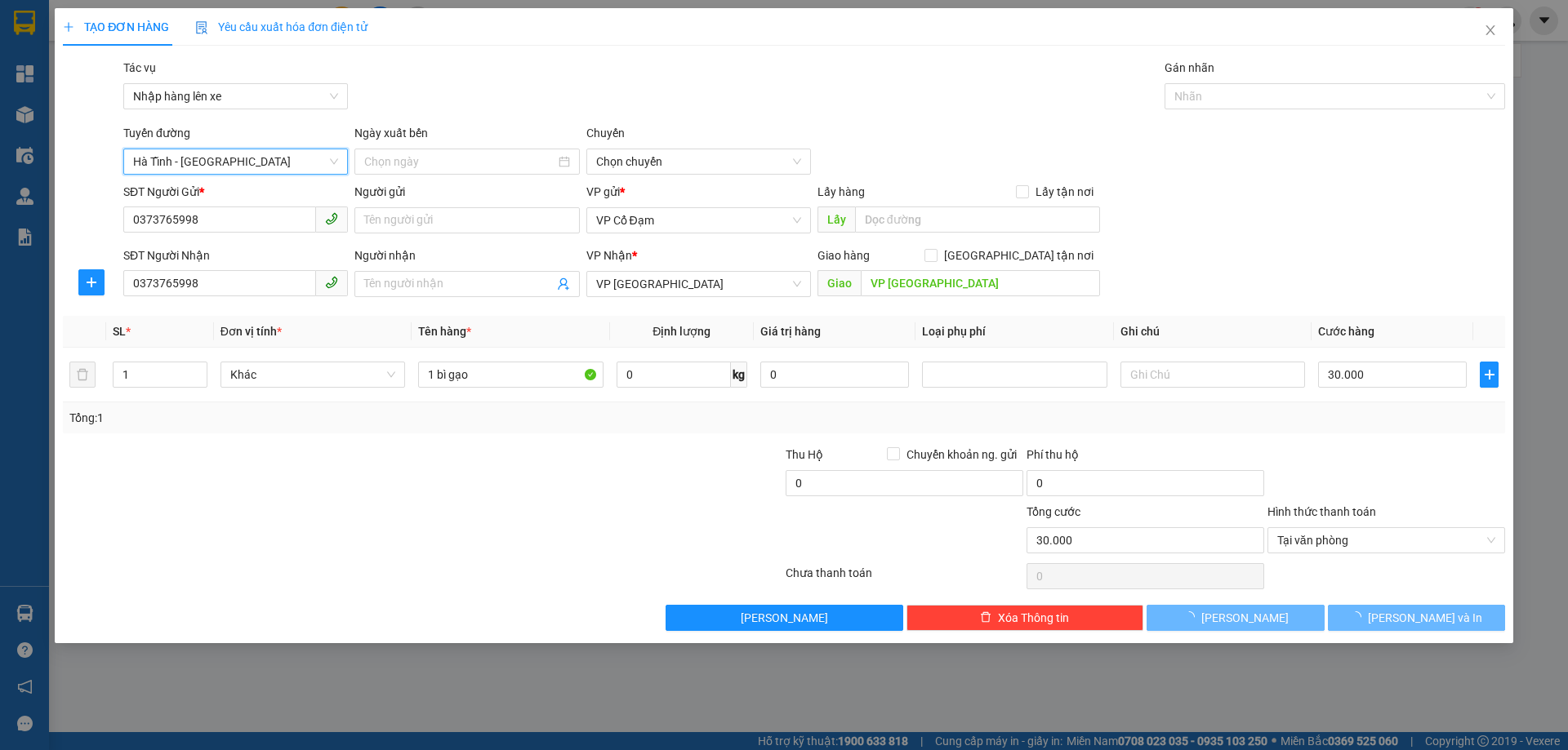
type input "[DATE]"
click at [726, 154] on span "06:00 - 38H-048.28" at bounding box center [698, 162] width 205 height 24
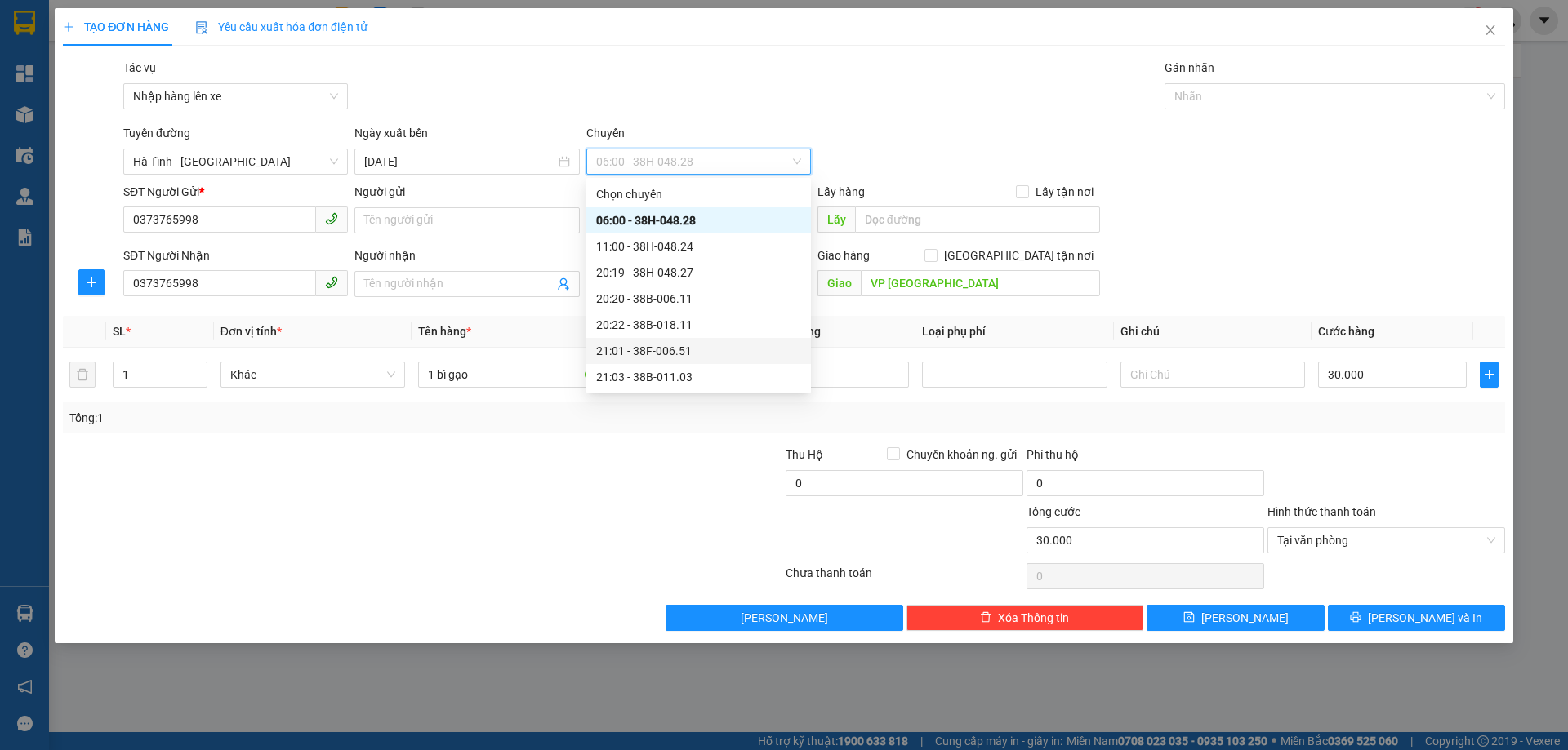
click at [690, 350] on div "21:01 - 38F-006.51" at bounding box center [698, 351] width 205 height 18
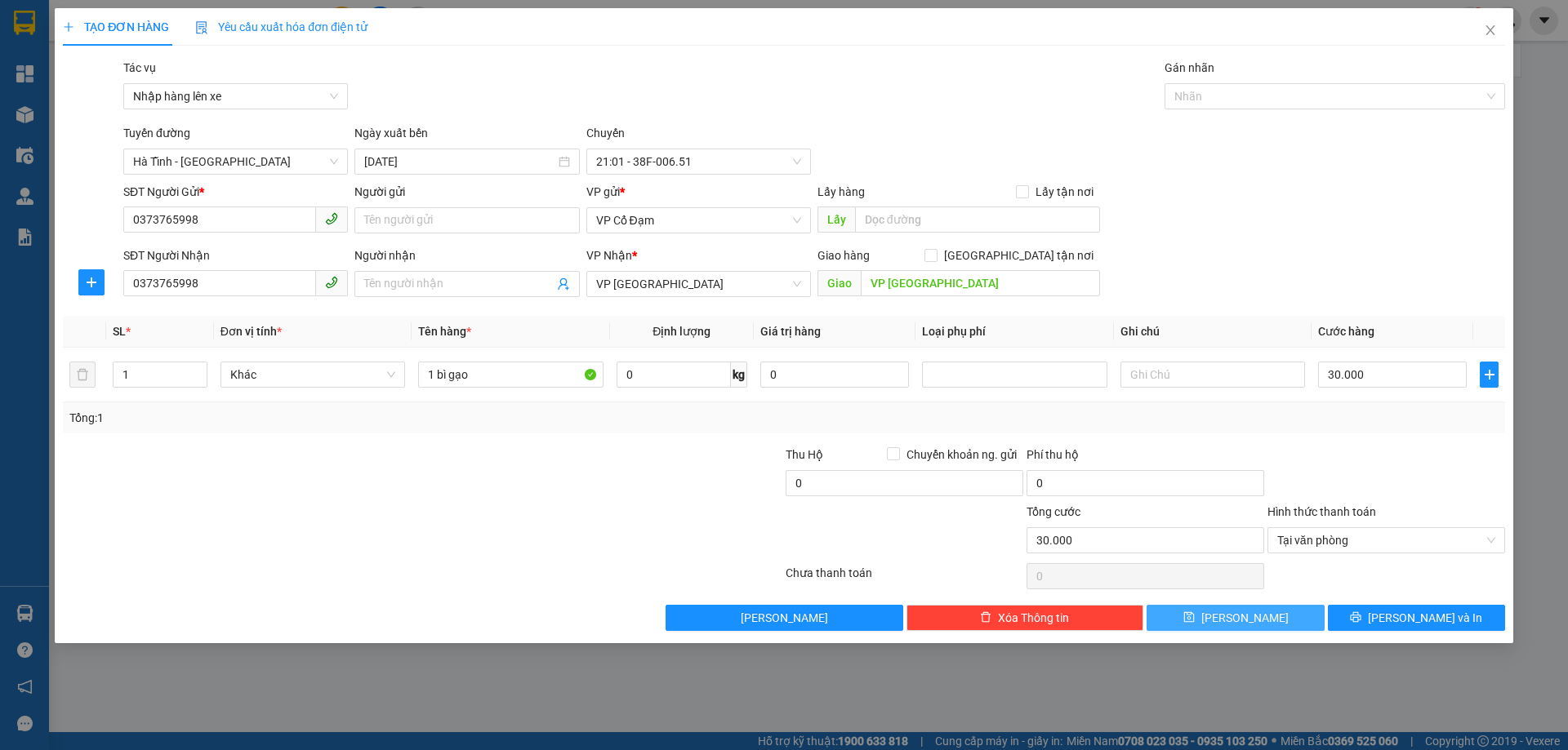
click at [1254, 624] on button "[PERSON_NAME]" at bounding box center [1235, 618] width 177 height 26
type input "0"
